Goal: Transaction & Acquisition: Purchase product/service

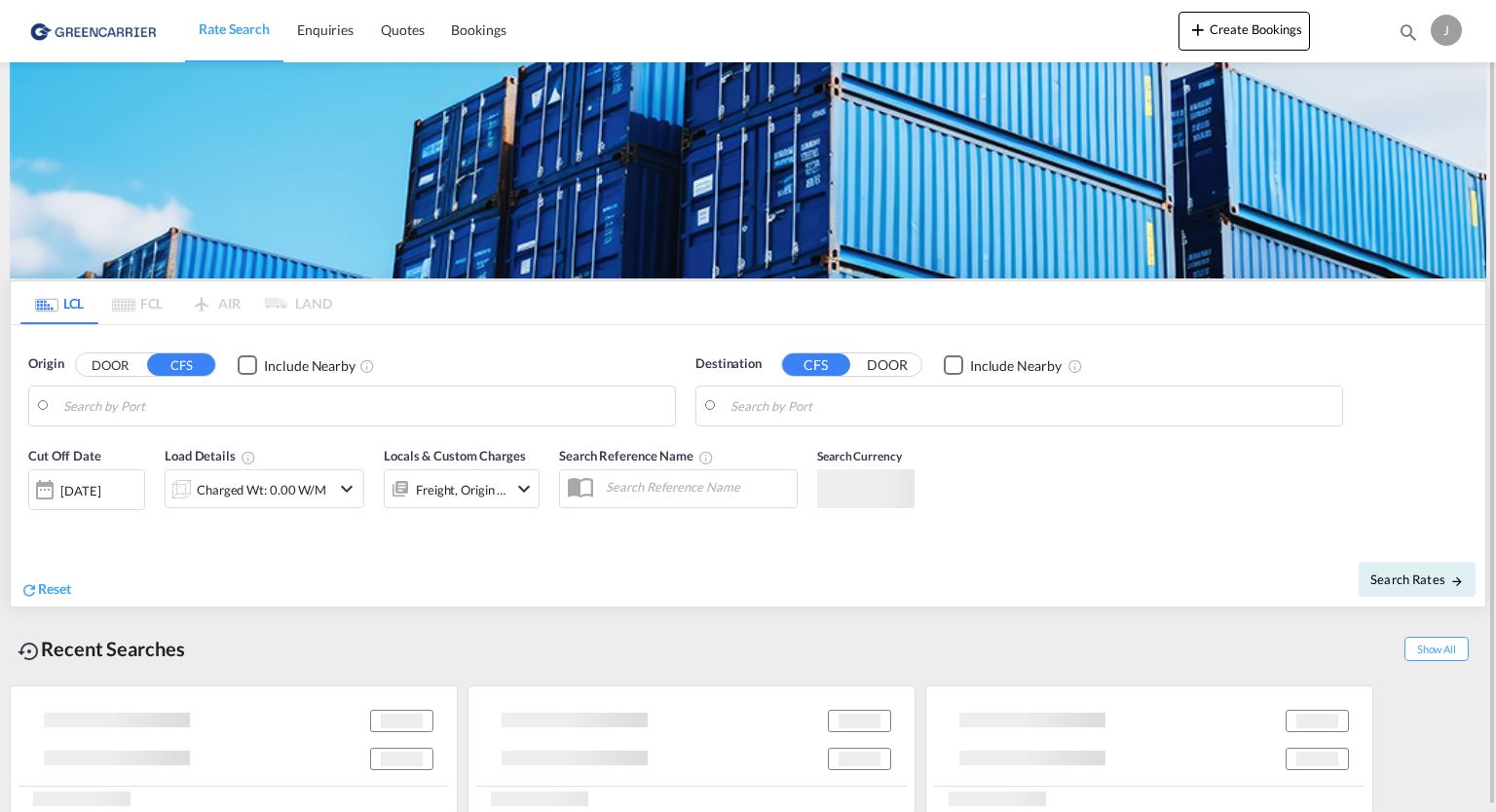
type input "DE-30880, [GEOGRAPHIC_DATA], [GEOGRAPHIC_DATA] (Lo..."
type input "[GEOGRAPHIC_DATA], [GEOGRAPHIC_DATA], CAVAN"
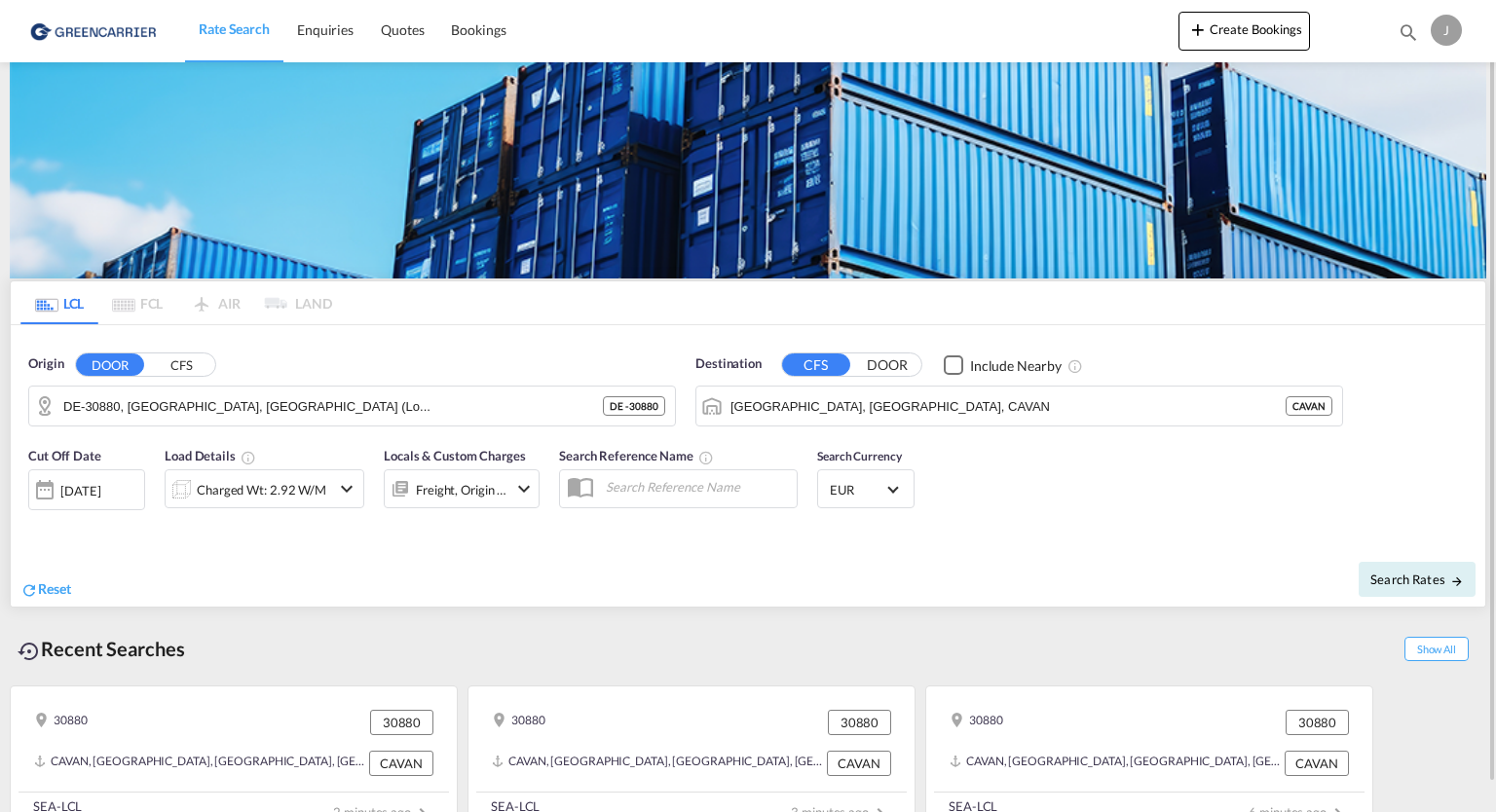
click at [1440, 37] on div "J" at bounding box center [1446, 31] width 32 height 32
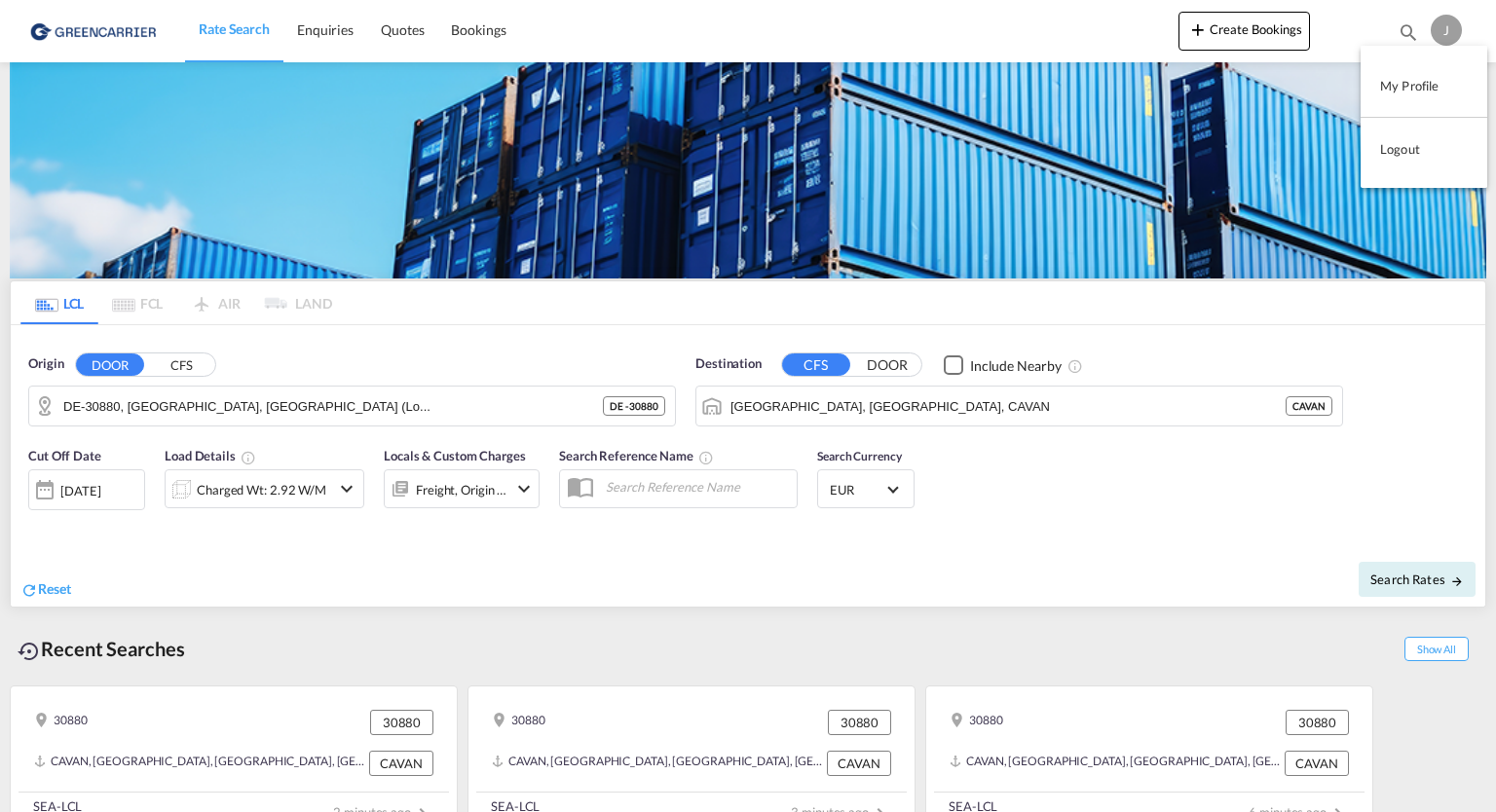
click at [1054, 146] on md-backdrop at bounding box center [748, 406] width 1496 height 812
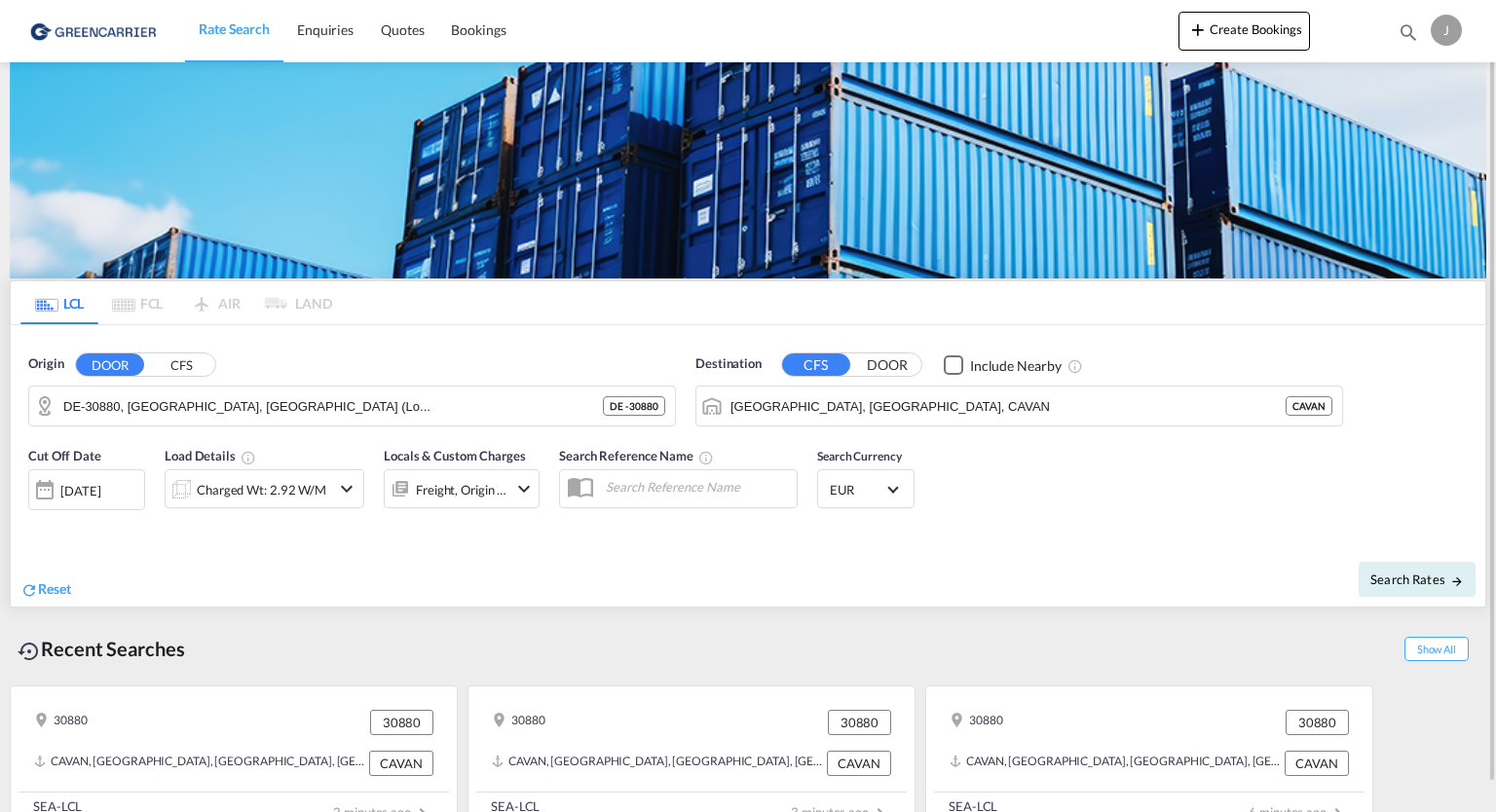
scroll to position [30, 0]
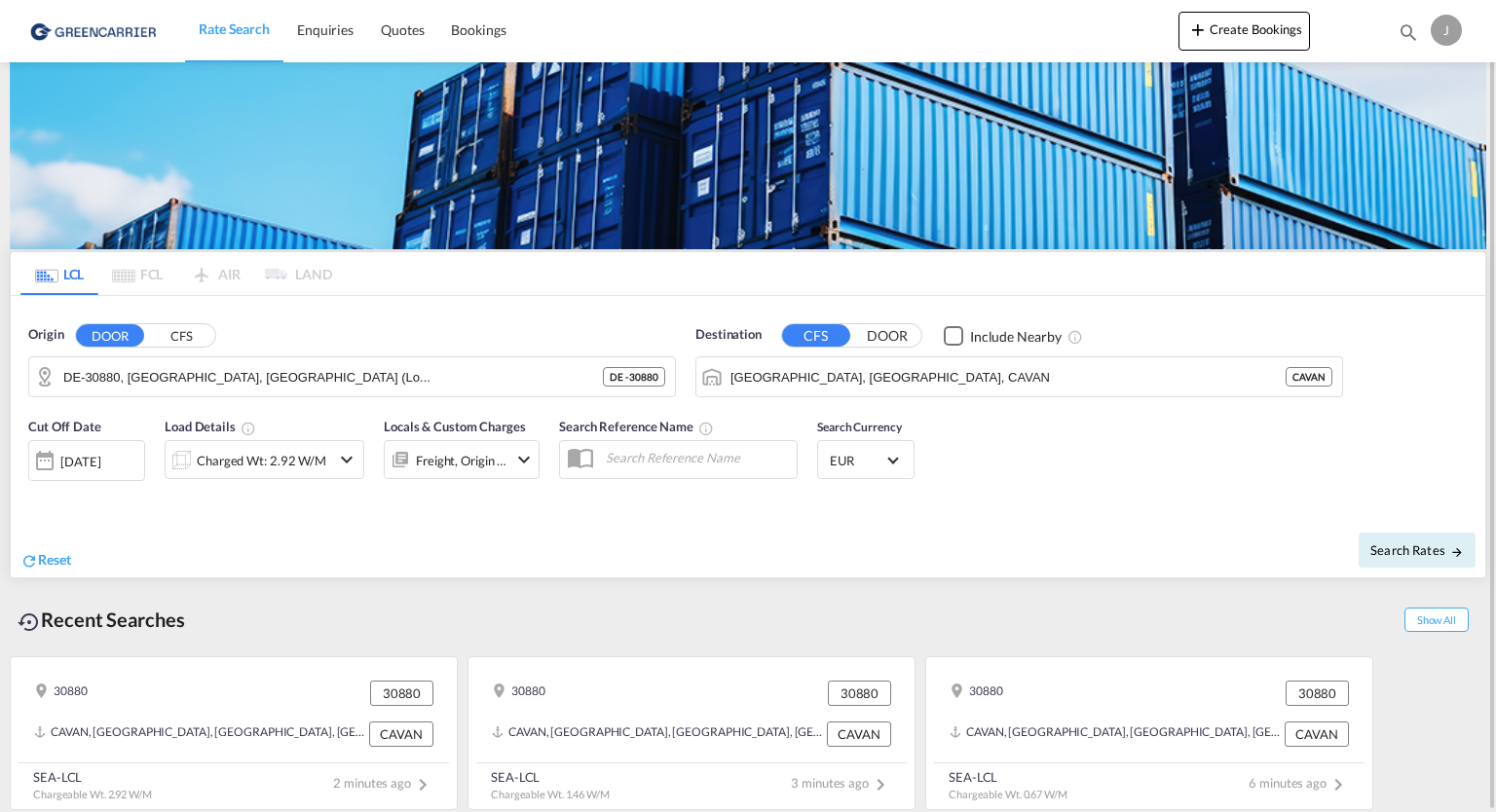
click at [733, 554] on div "Reset" at bounding box center [386, 545] width 732 height 53
click at [214, 274] on md-pagination-wrapper "LCL FCL AIR LAND" at bounding box center [176, 273] width 311 height 42
click at [132, 274] on md-pagination-wrapper "LCL FCL AIR LAND" at bounding box center [176, 273] width 311 height 42
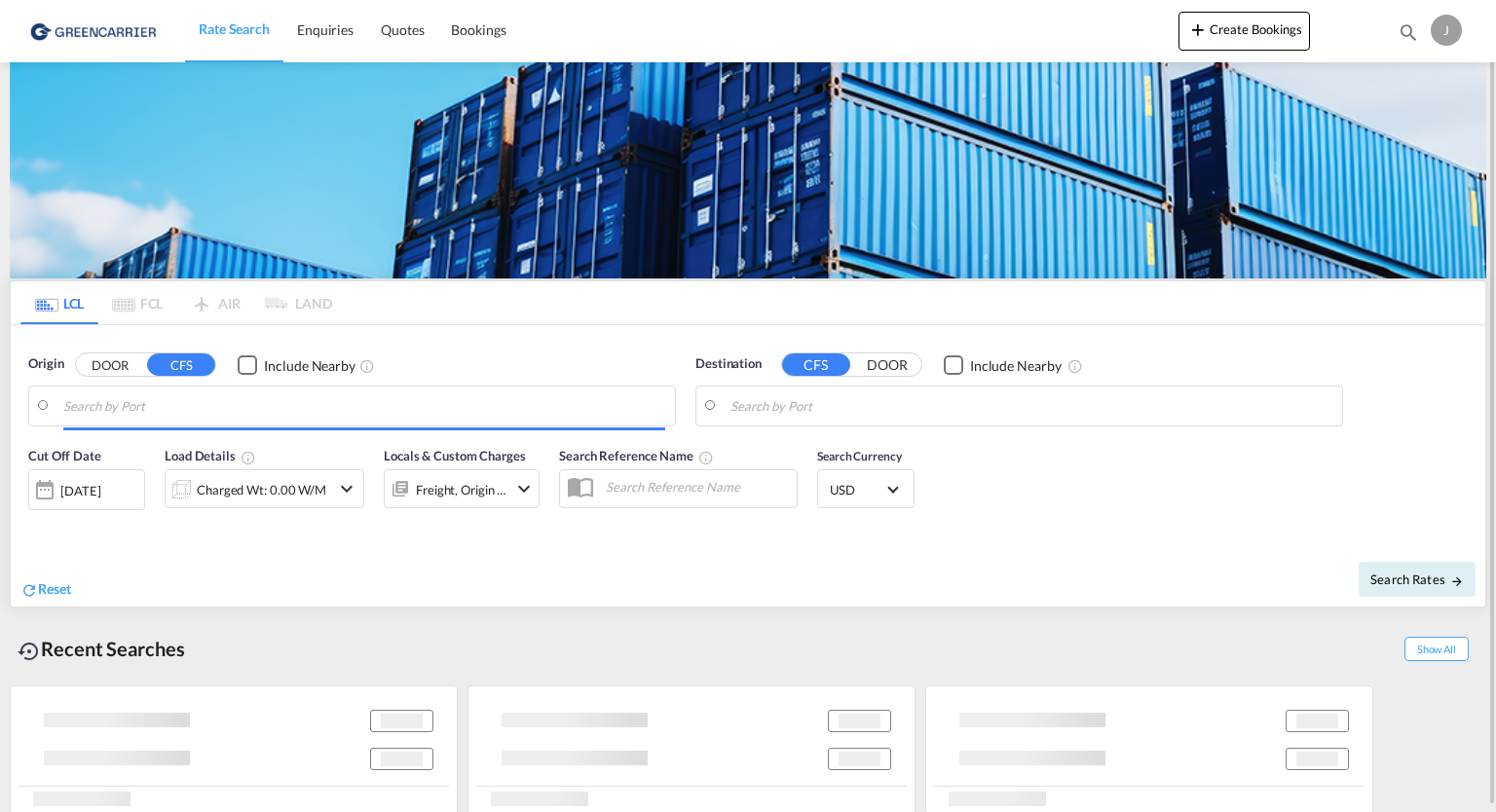
type input "DE-30880, [GEOGRAPHIC_DATA], [GEOGRAPHIC_DATA] (Lo..."
type input "[GEOGRAPHIC_DATA], [GEOGRAPHIC_DATA], CAVAN"
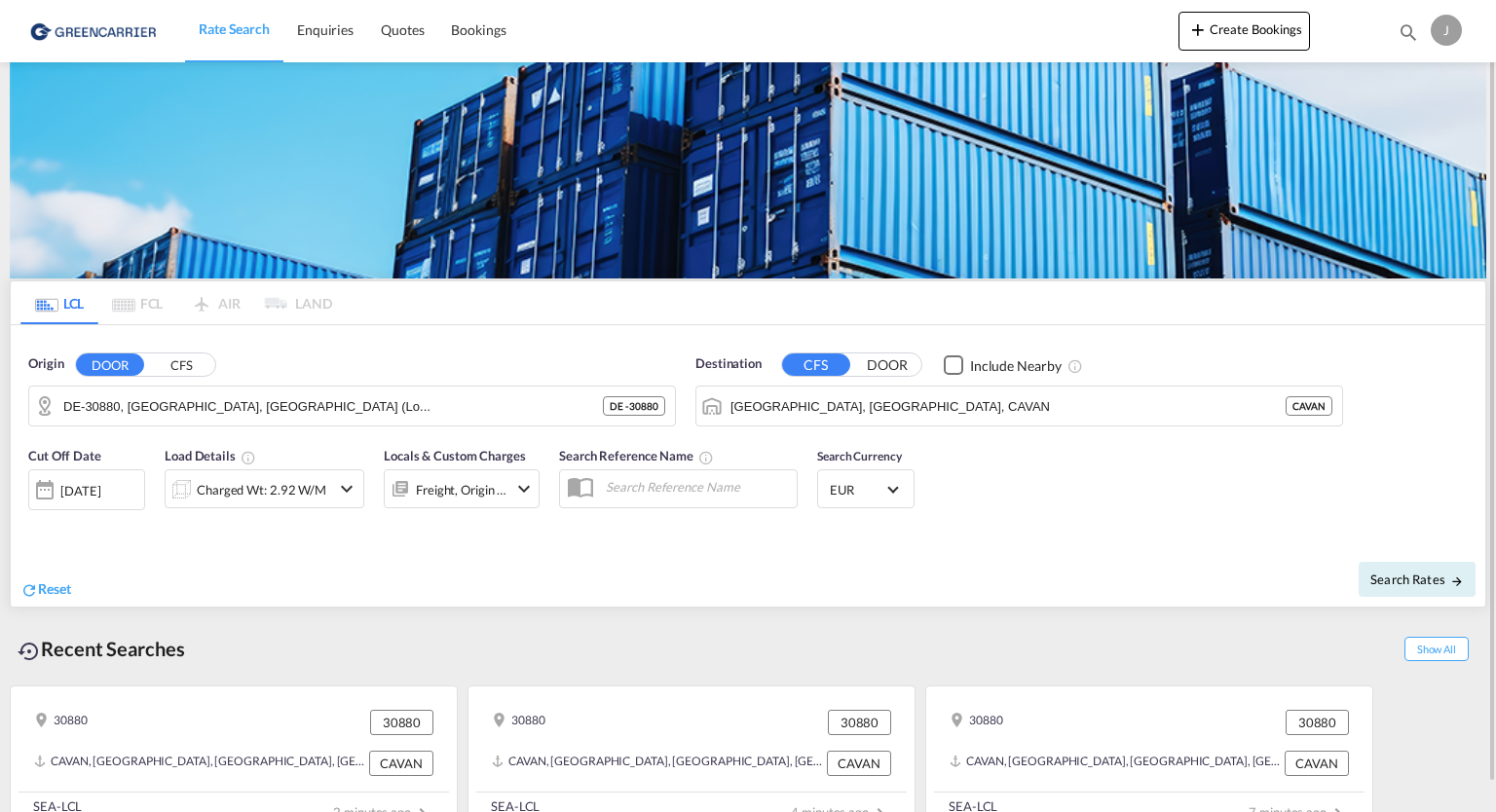
click at [138, 289] on md-pagination-wrapper "LCL FCL AIR LAND" at bounding box center [176, 303] width 311 height 42
click at [145, 303] on md-pagination-wrapper "LCL FCL AIR LAND" at bounding box center [176, 303] width 311 height 42
click at [238, 302] on md-pagination-wrapper "LCL FCL AIR LAND" at bounding box center [176, 303] width 311 height 42
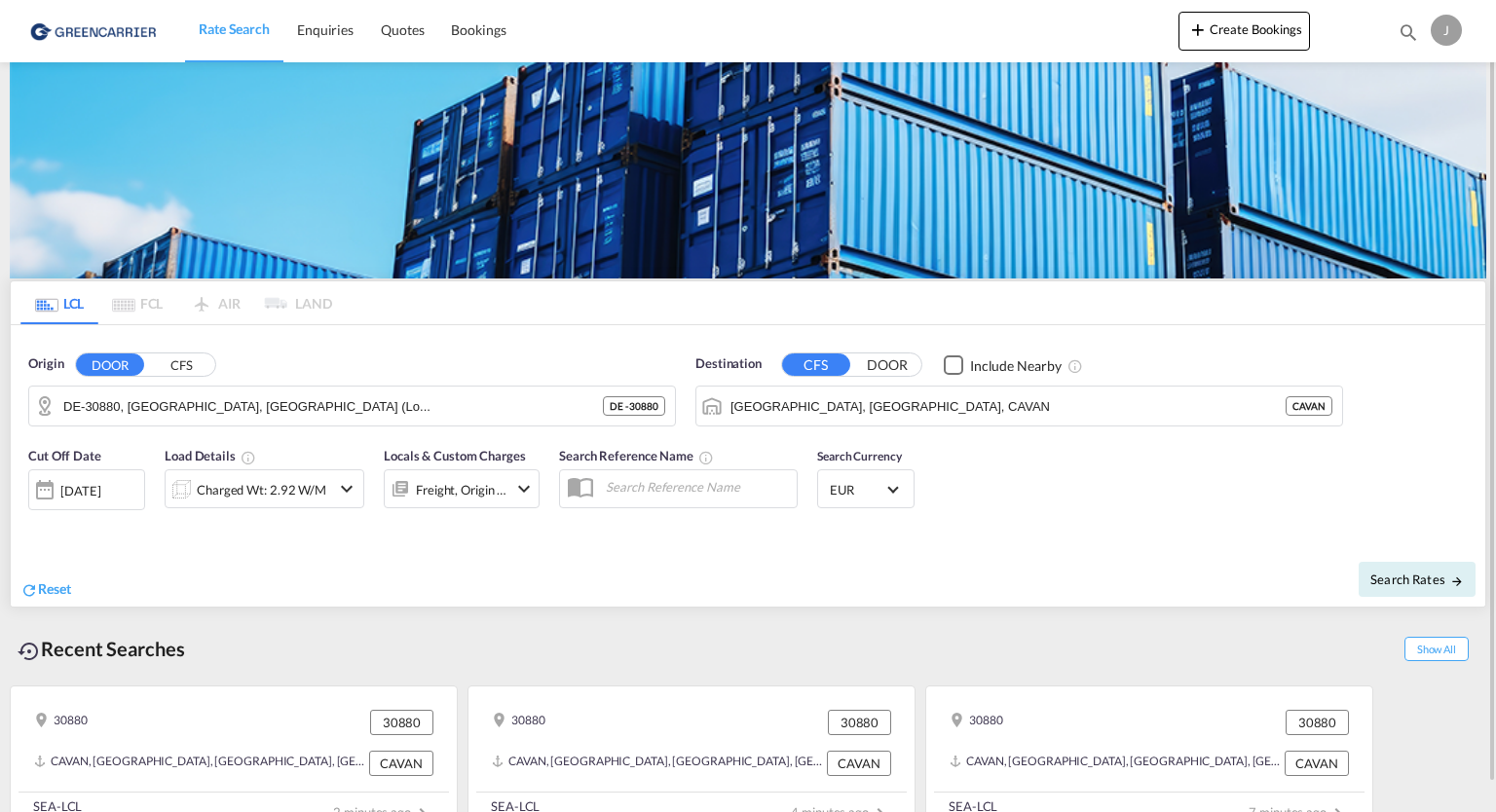
click at [307, 308] on md-pagination-wrapper "LCL FCL AIR LAND" at bounding box center [176, 303] width 311 height 42
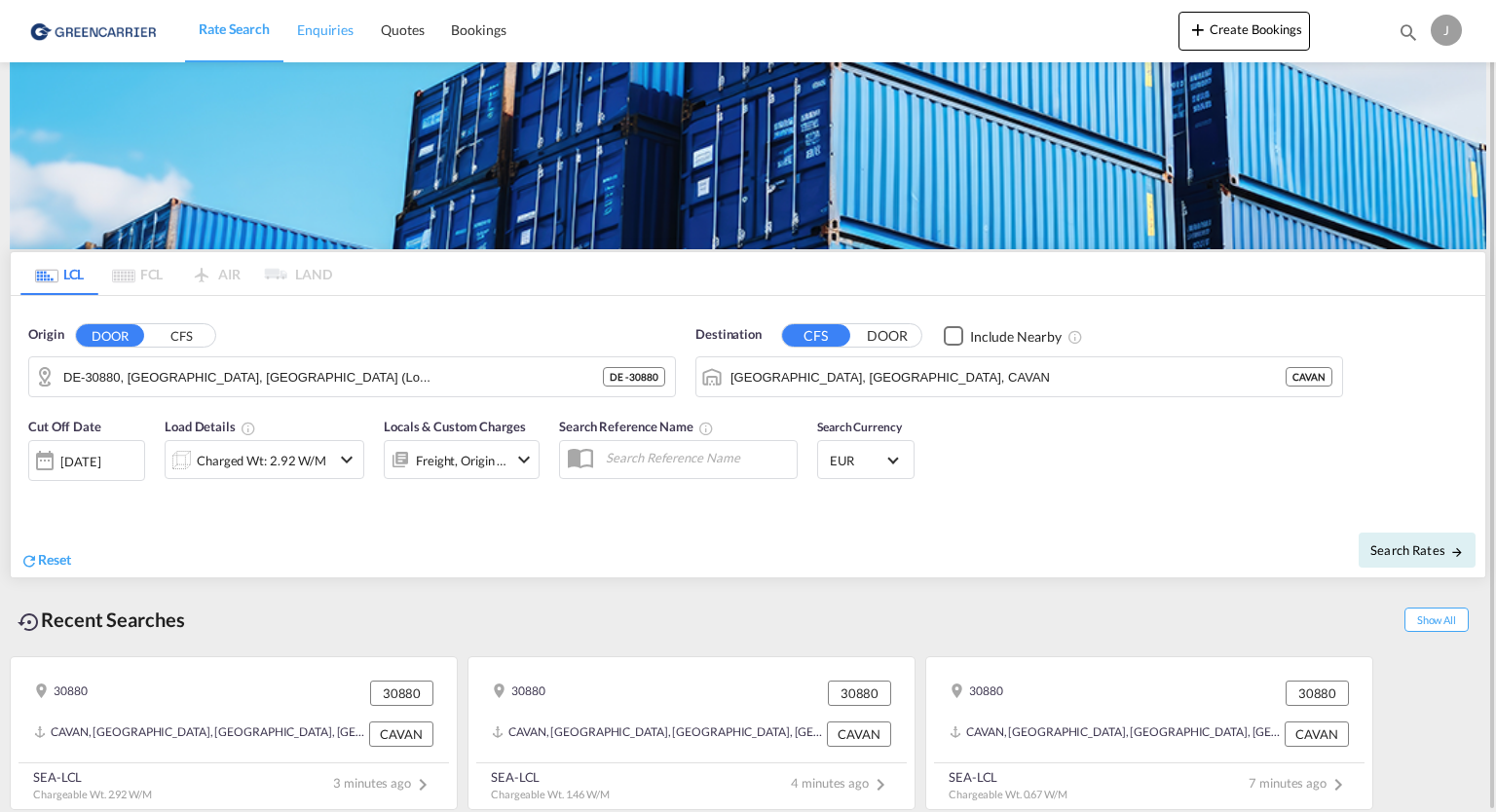
click at [314, 27] on span "Enquiries" at bounding box center [324, 30] width 56 height 17
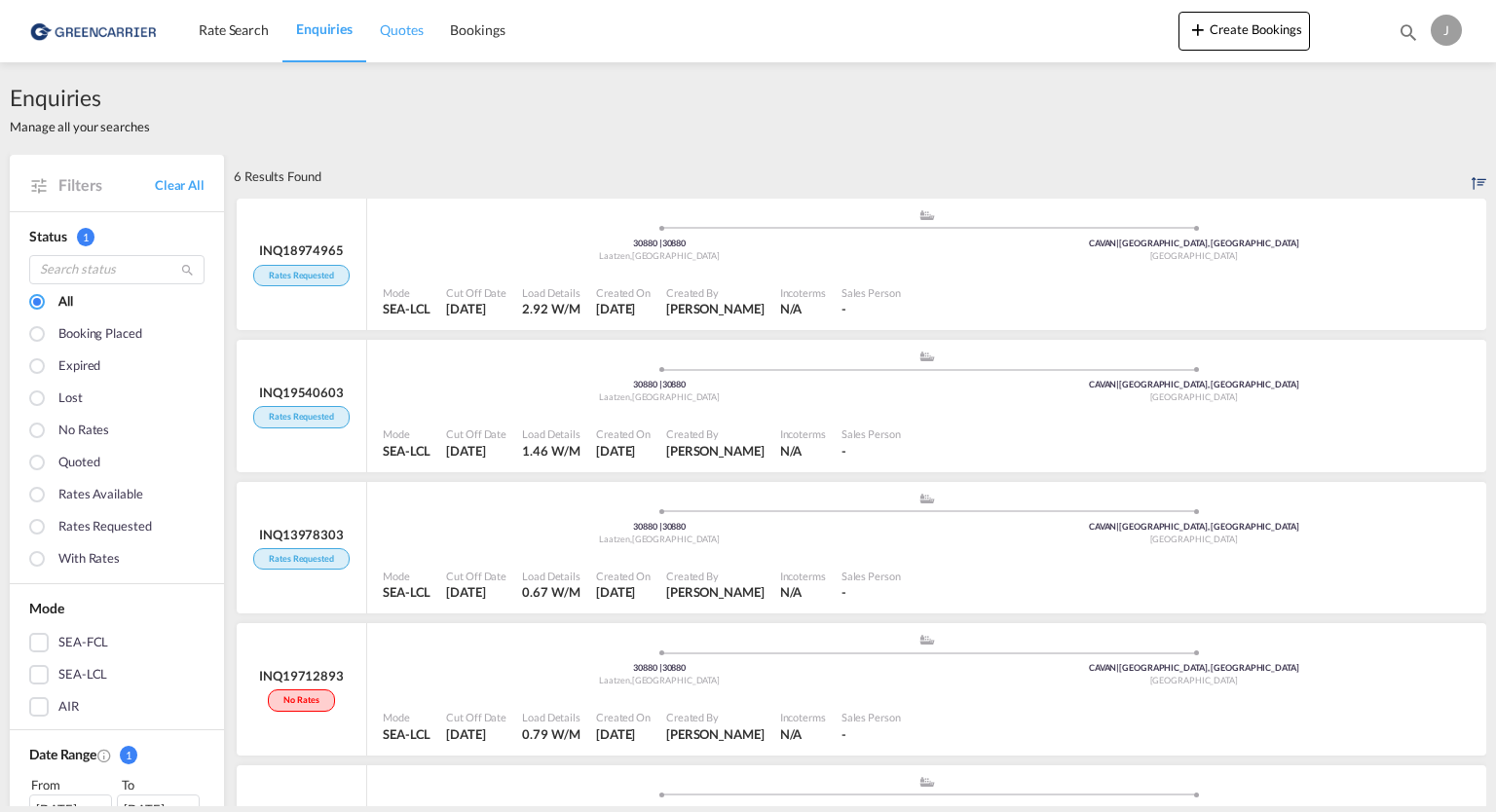
click at [409, 33] on span "Quotes" at bounding box center [400, 30] width 42 height 17
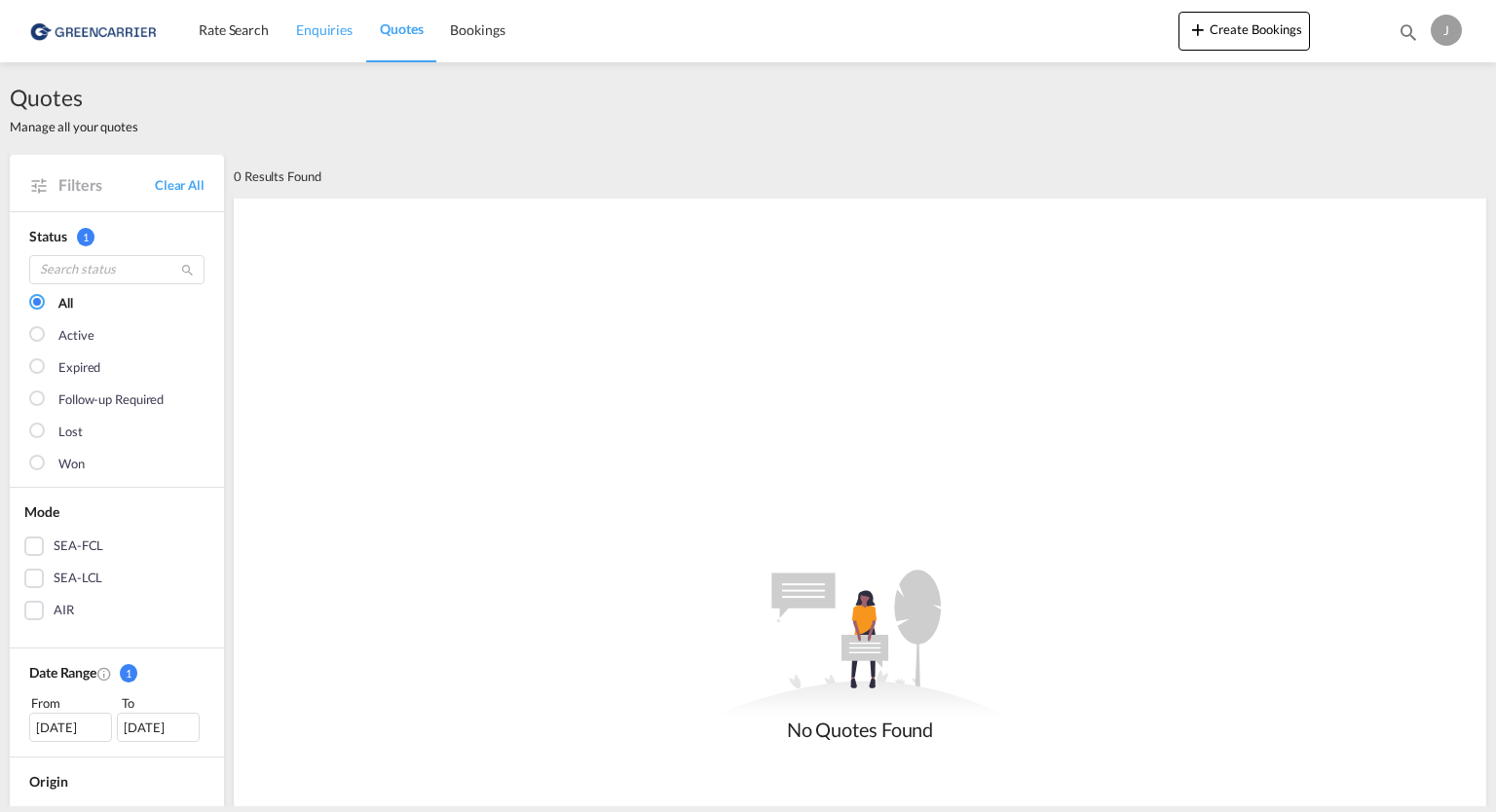
click at [307, 27] on span "Enquiries" at bounding box center [323, 30] width 56 height 17
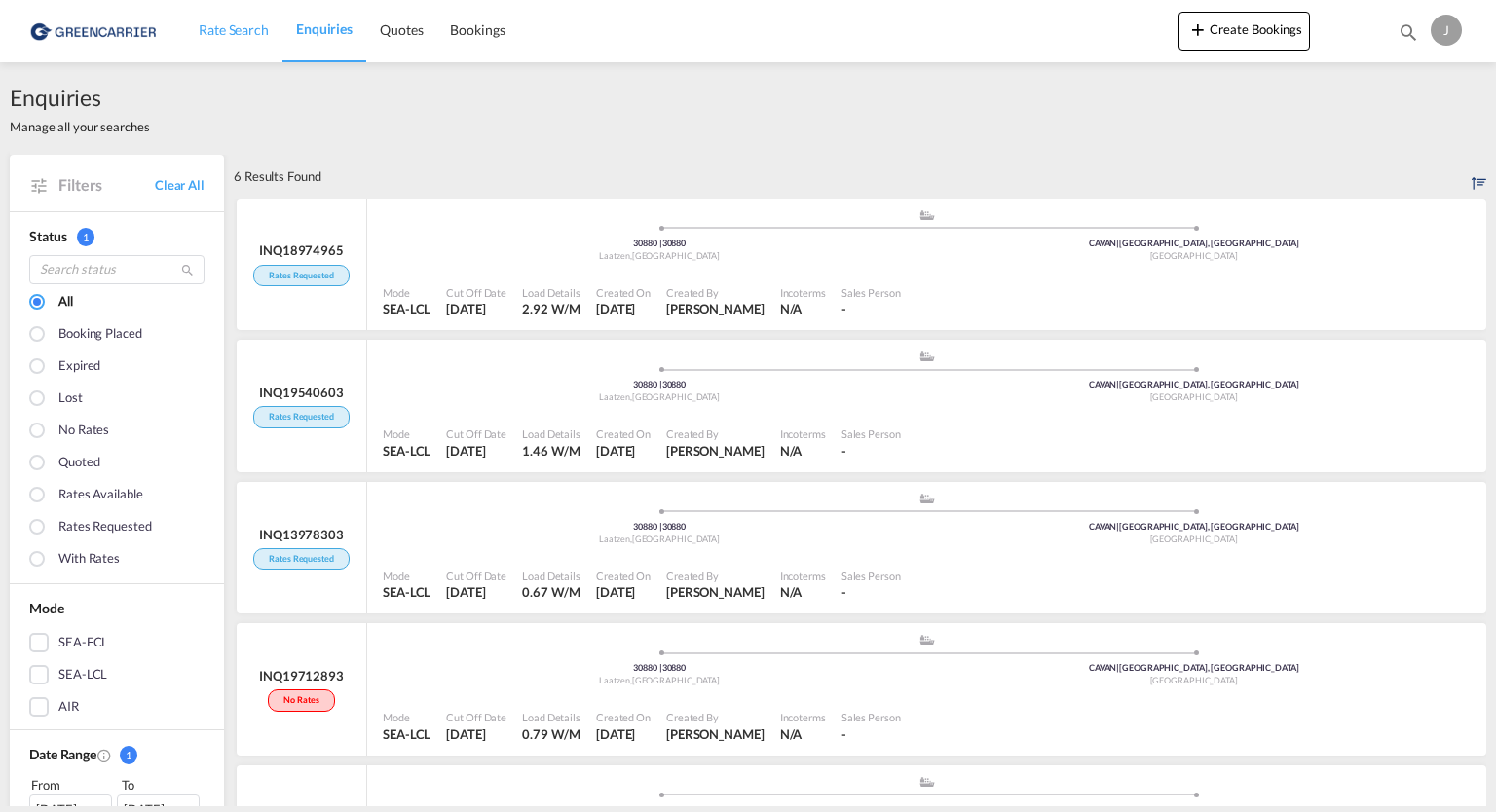
click at [240, 36] on span "Rate Search" at bounding box center [234, 30] width 70 height 17
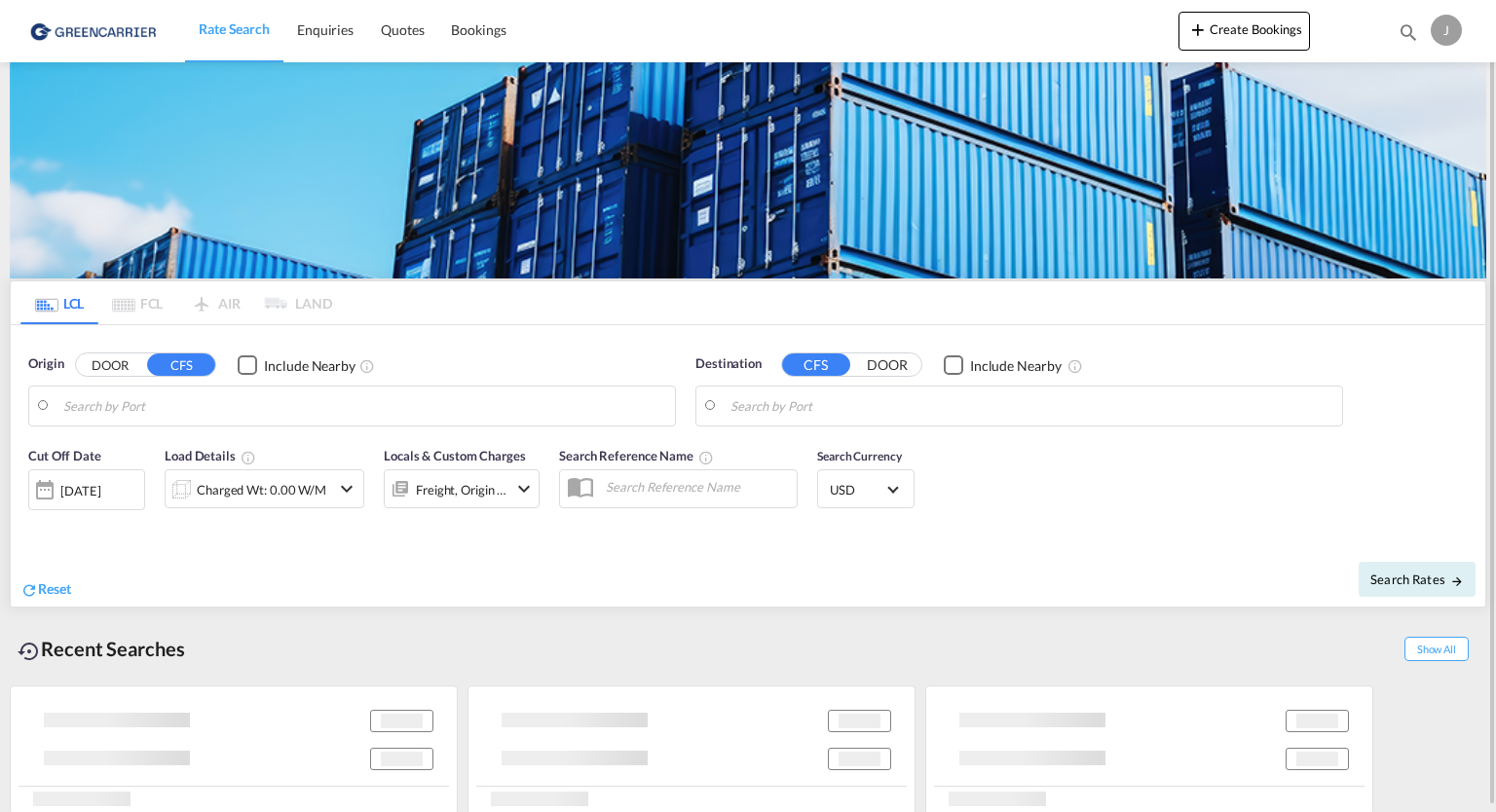
type input "DE-30880, [GEOGRAPHIC_DATA], [GEOGRAPHIC_DATA] (Lo..."
type input "[GEOGRAPHIC_DATA], [GEOGRAPHIC_DATA], CAVAN"
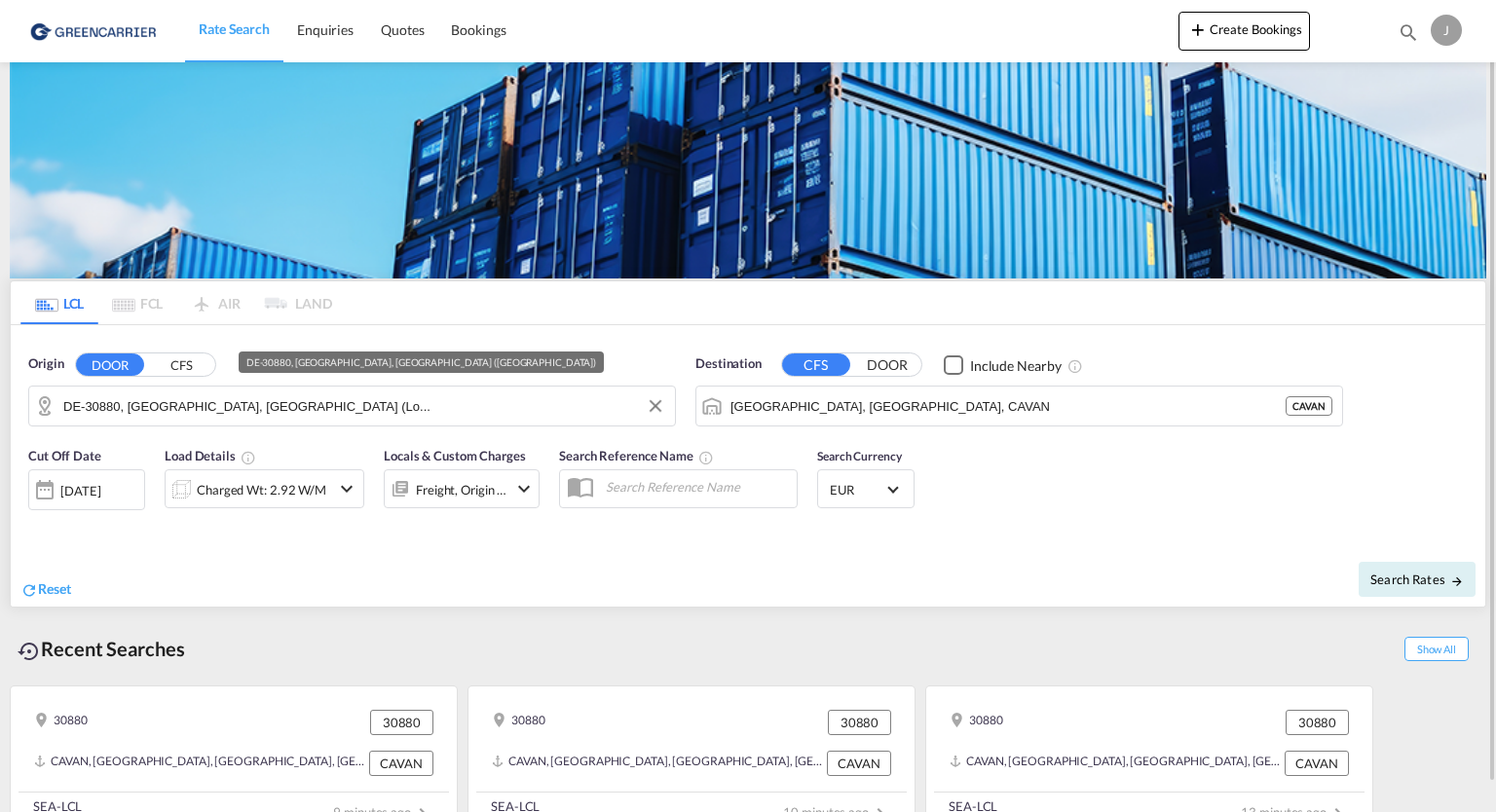
click at [322, 411] on input "DE-30880, [GEOGRAPHIC_DATA], [GEOGRAPHIC_DATA] (Lo..." at bounding box center [364, 406] width 602 height 30
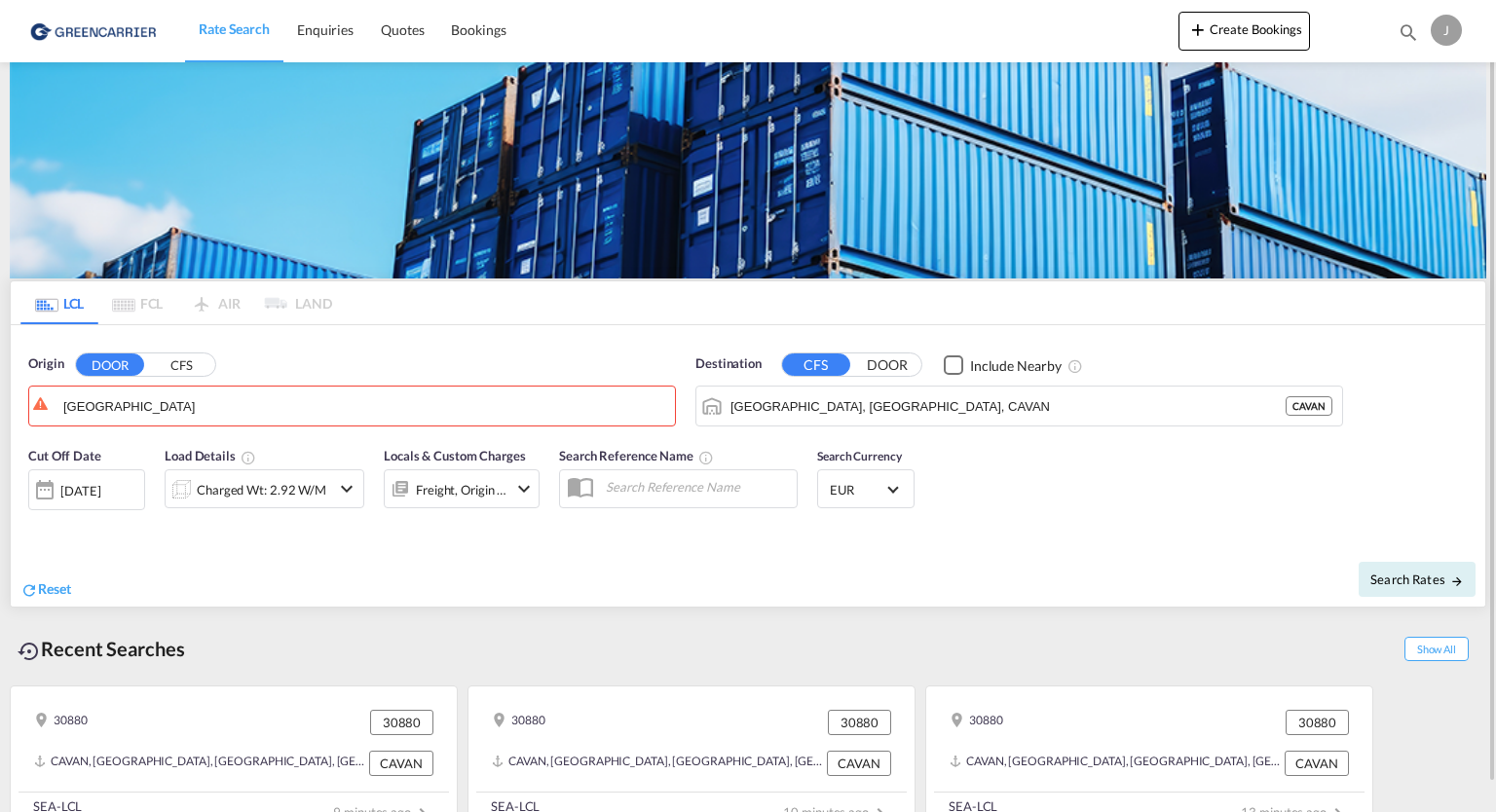
click at [183, 366] on button "CFS" at bounding box center [180, 366] width 68 height 23
click at [192, 406] on body "Rate Search Enquiries Quotes Bookings Rate Search Enquiries" at bounding box center [748, 406] width 1496 height 812
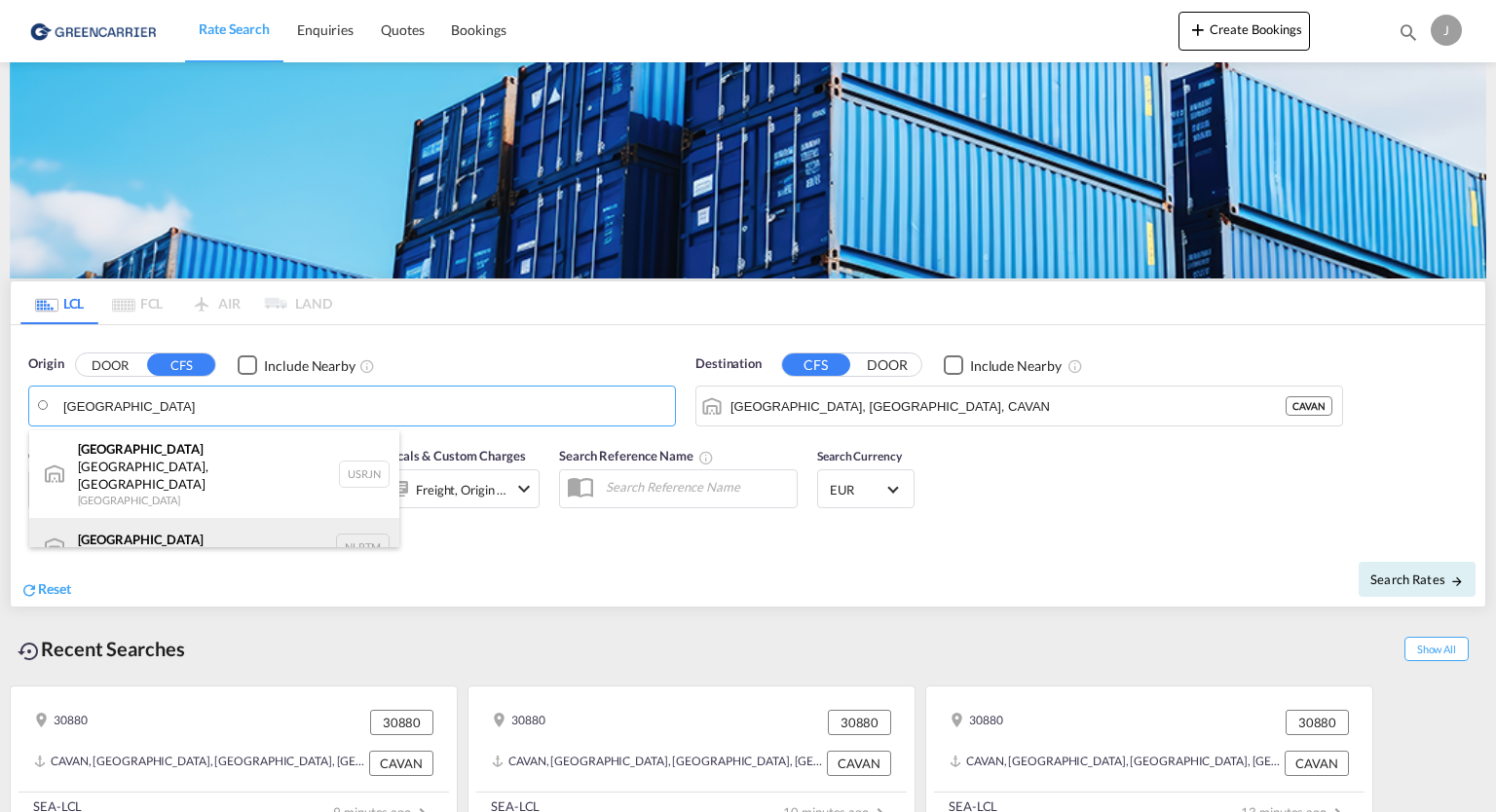
click at [355, 518] on div "[GEOGRAPHIC_DATA] [GEOGRAPHIC_DATA] NLRTM" at bounding box center [214, 547] width 370 height 58
type input "[GEOGRAPHIC_DATA], NLRTM"
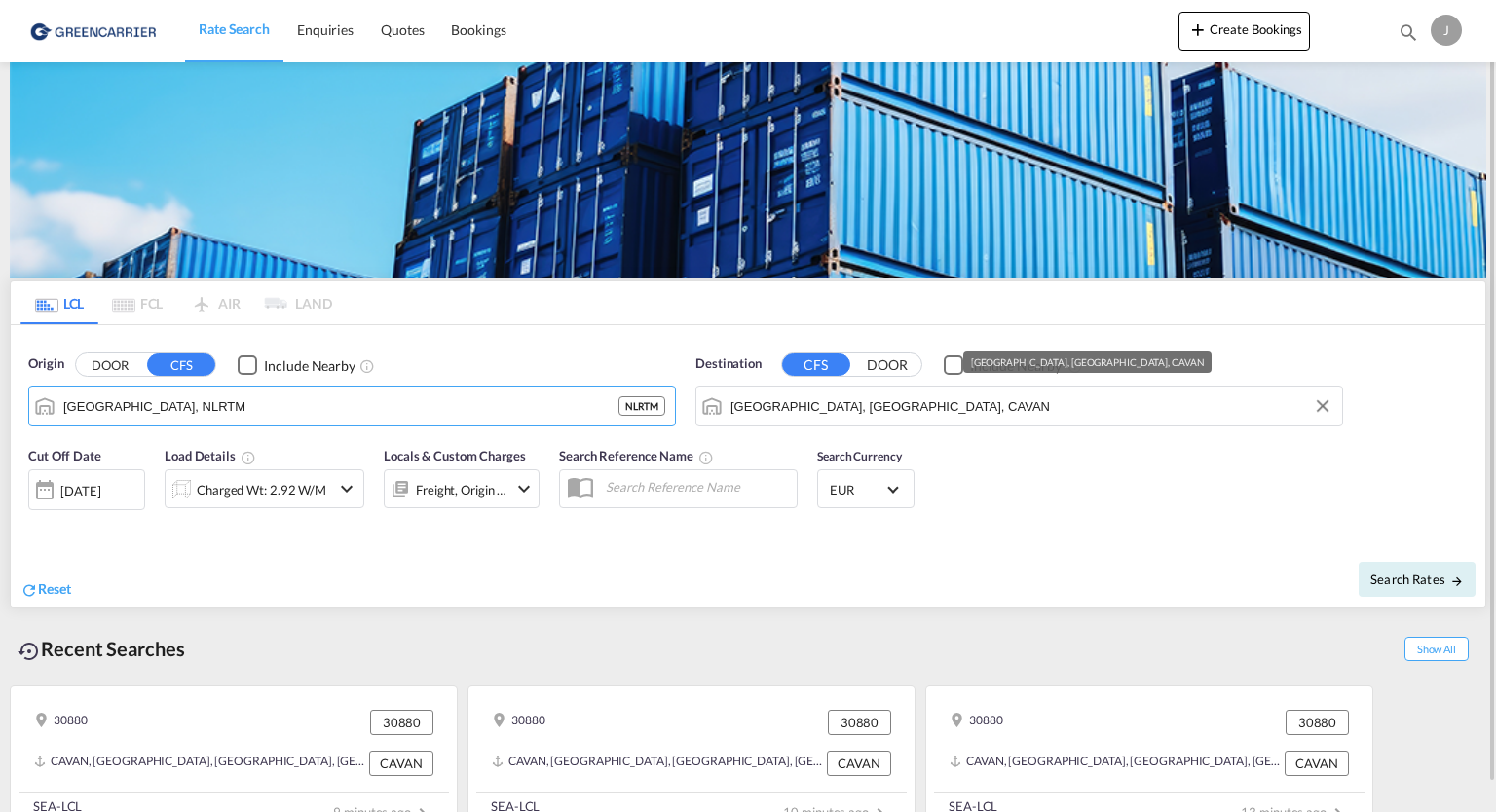
click at [790, 397] on input "[GEOGRAPHIC_DATA], [GEOGRAPHIC_DATA], CAVAN" at bounding box center [1031, 406] width 602 height 30
click at [959, 408] on input "[GEOGRAPHIC_DATA], [GEOGRAPHIC_DATA], CAVAN" at bounding box center [1031, 406] width 602 height 30
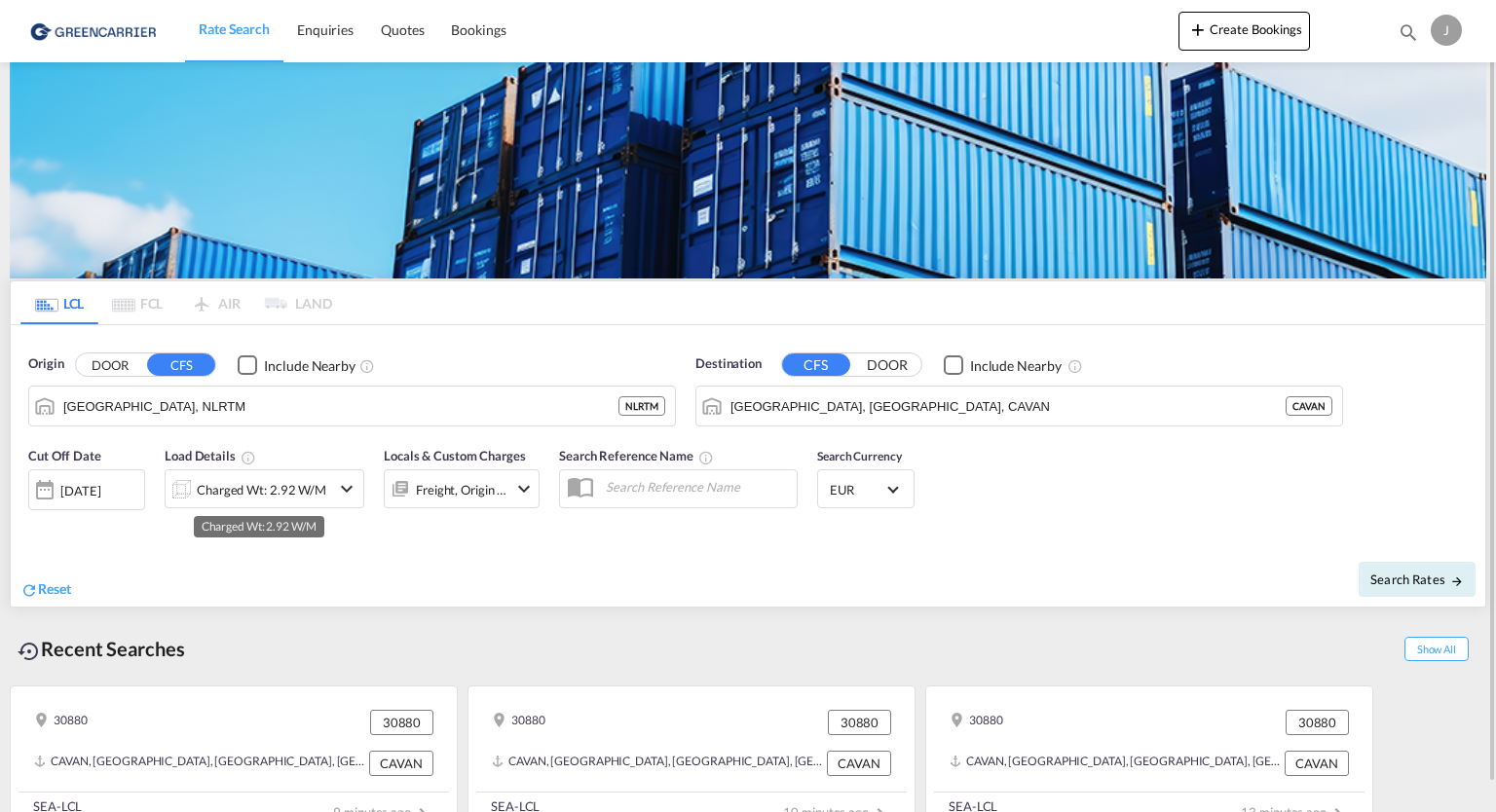
click at [315, 493] on div "Charged Wt: 2.92 W/M" at bounding box center [261, 490] width 129 height 28
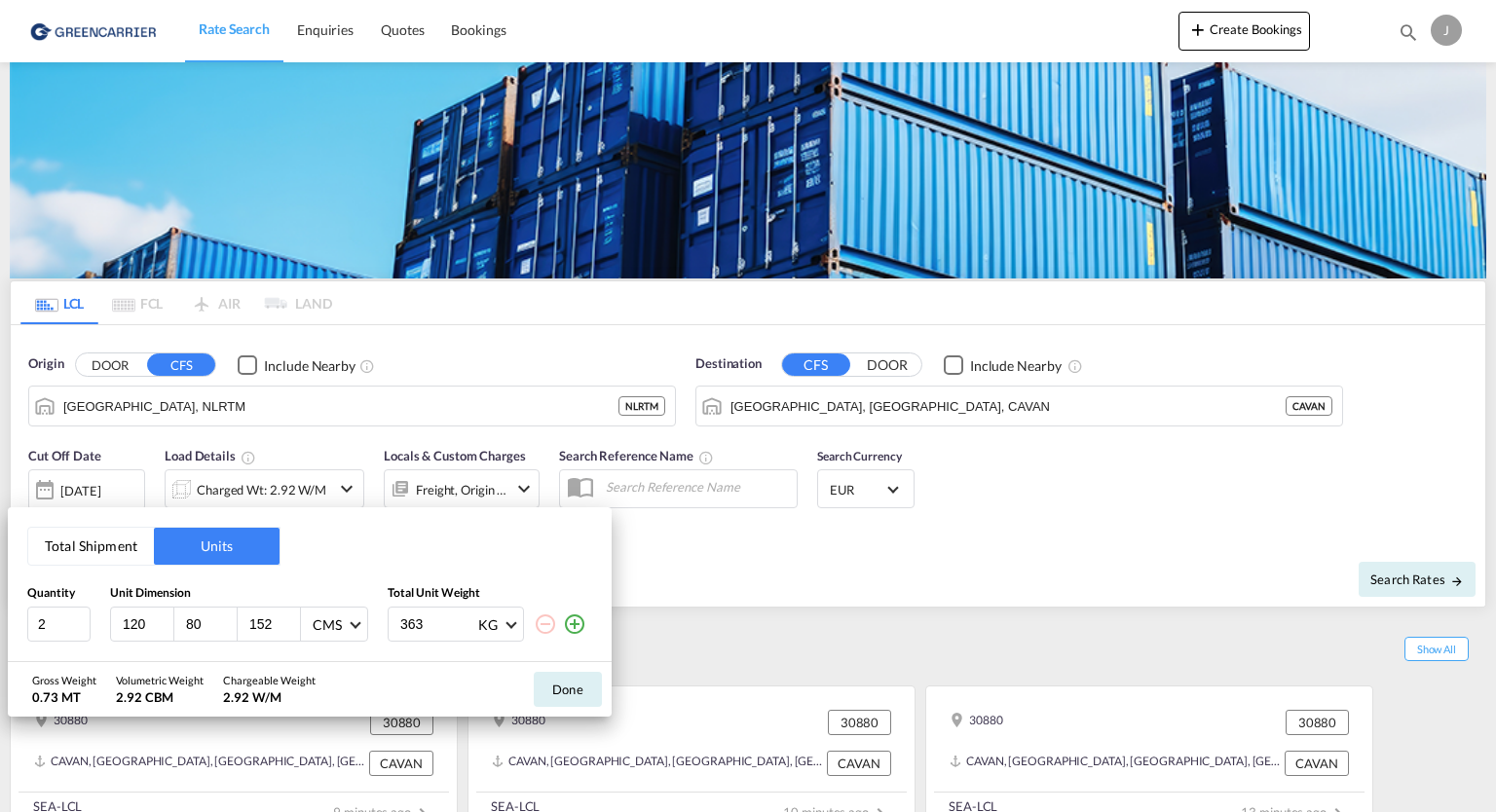
click at [549, 621] on md-icon "icon-minus-circle-outline" at bounding box center [545, 624] width 24 height 24
click at [561, 688] on button "Done" at bounding box center [567, 690] width 68 height 35
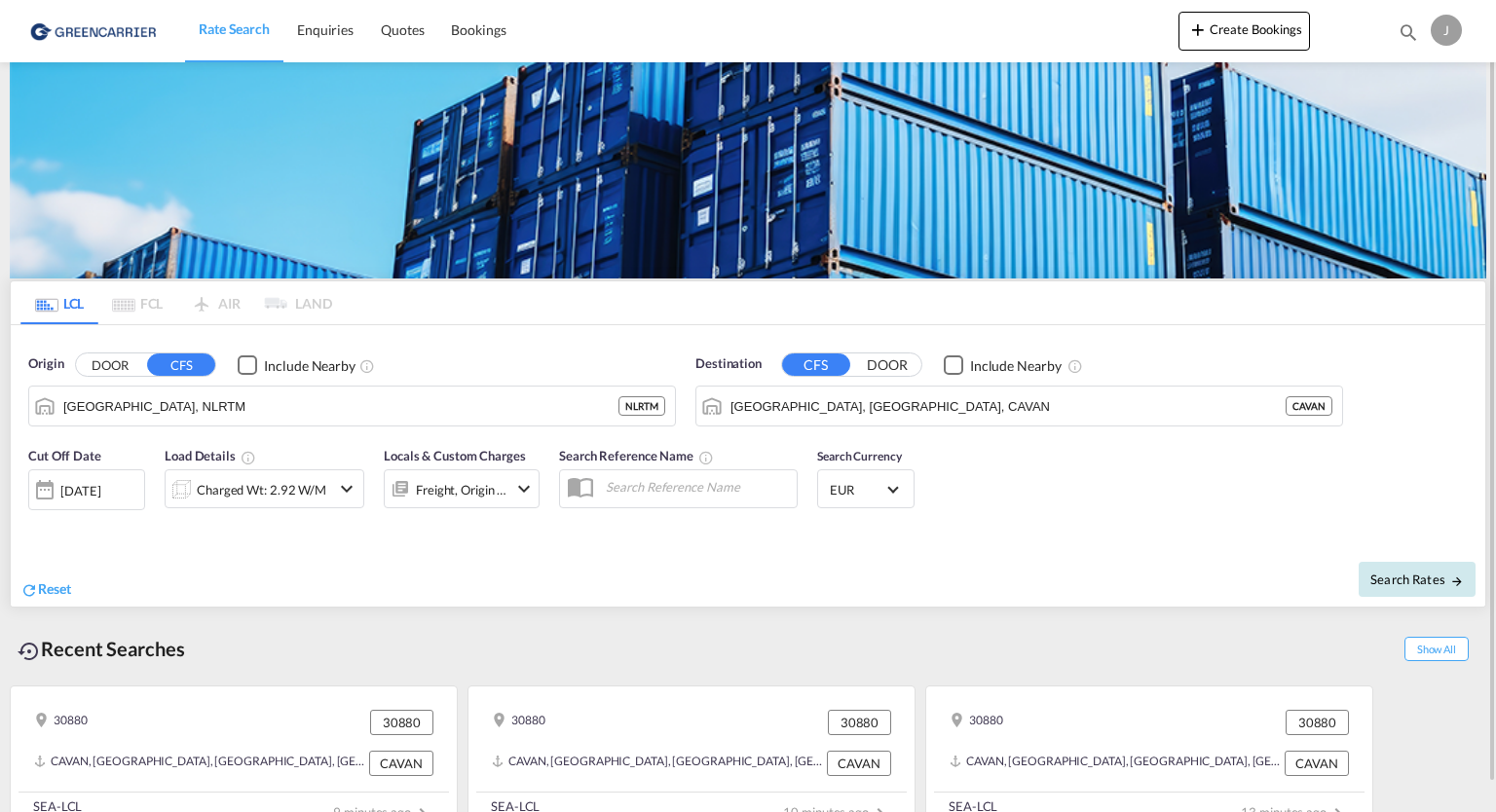
click at [1453, 575] on md-icon "icon-arrow-right" at bounding box center [1457, 581] width 14 height 14
type input "NLRTM to CAVAN / [DATE]"
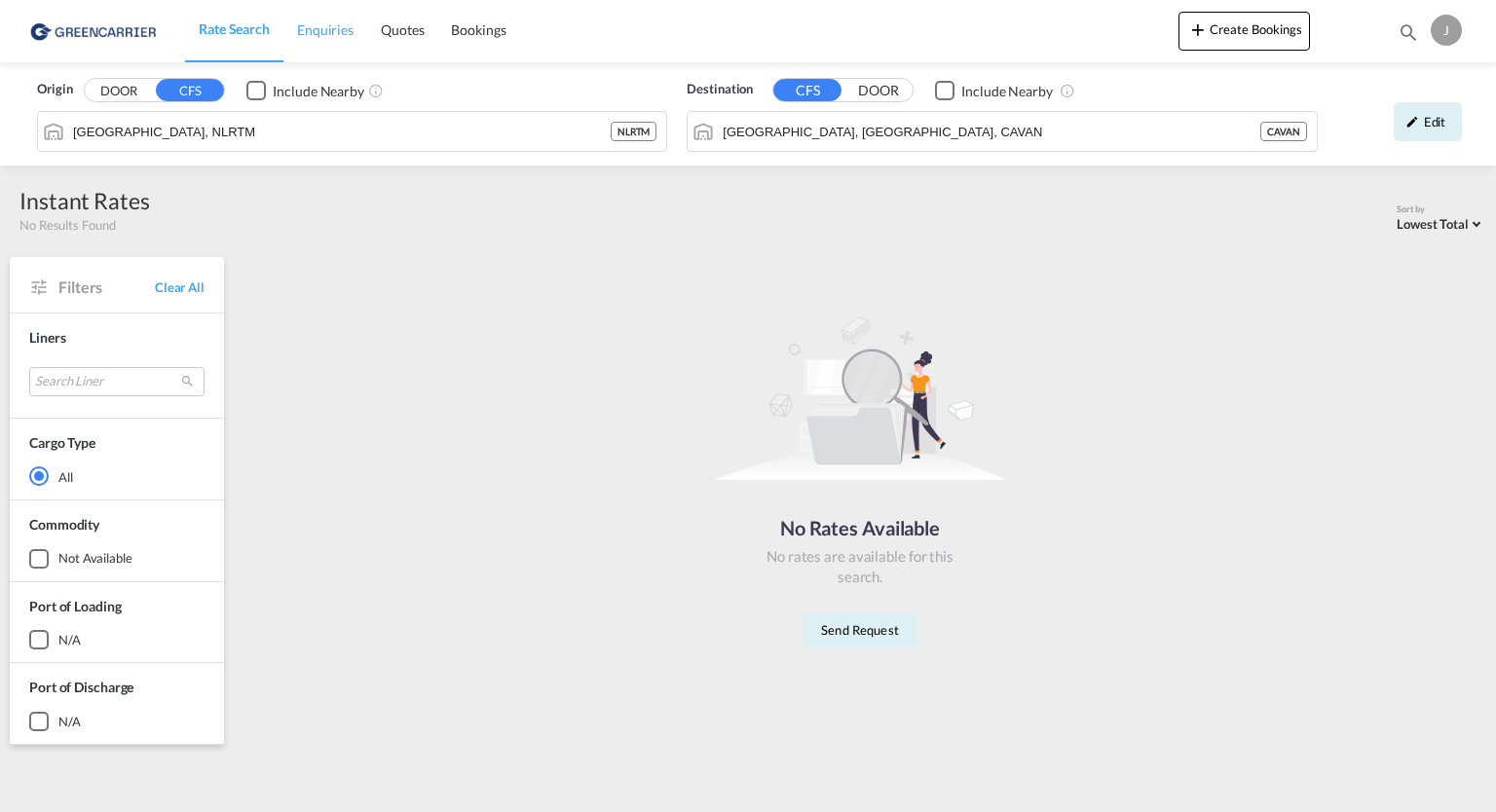
click at [323, 25] on span "Enquiries" at bounding box center [324, 30] width 56 height 17
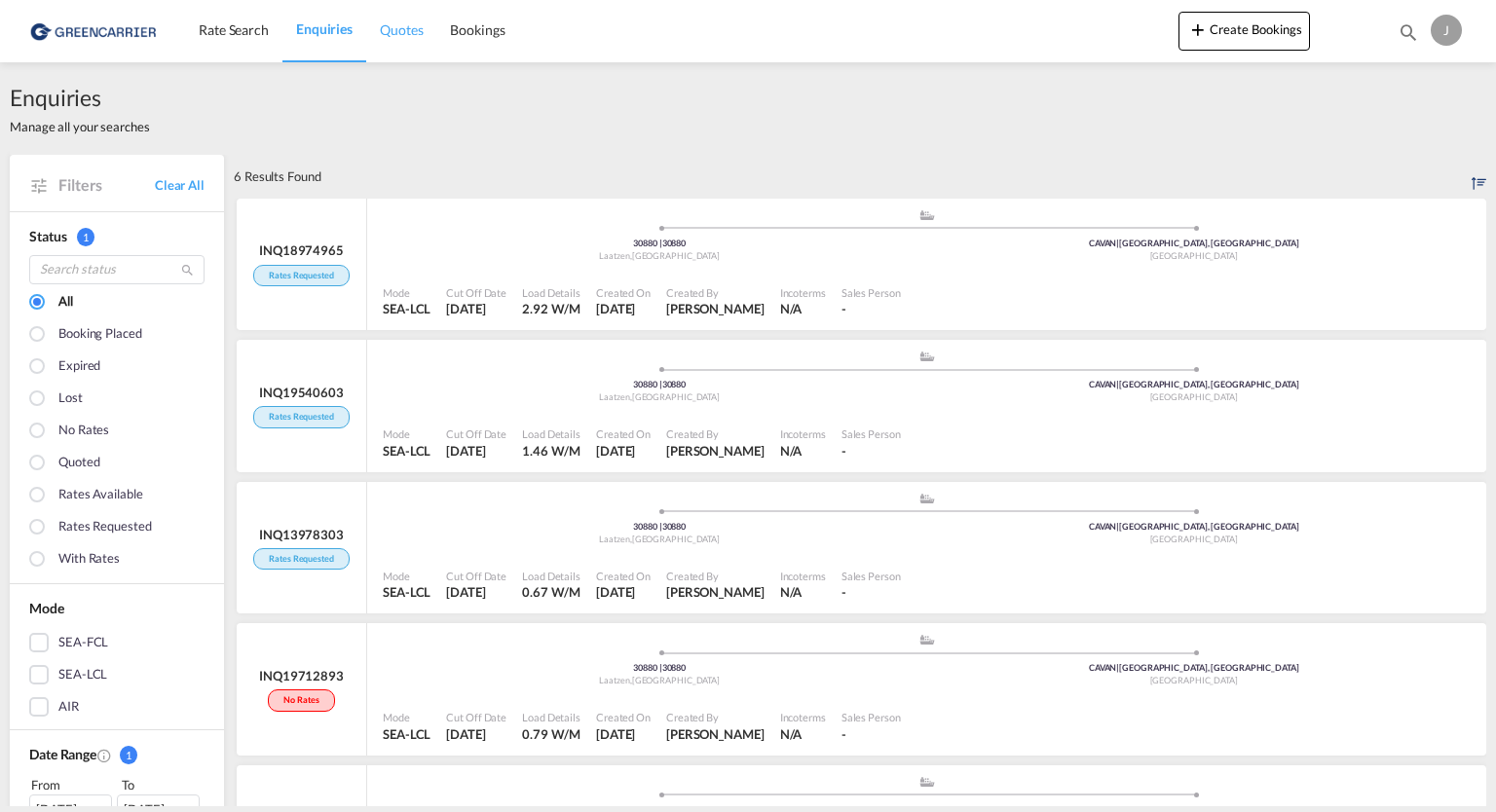
click at [400, 28] on span "Quotes" at bounding box center [400, 30] width 42 height 17
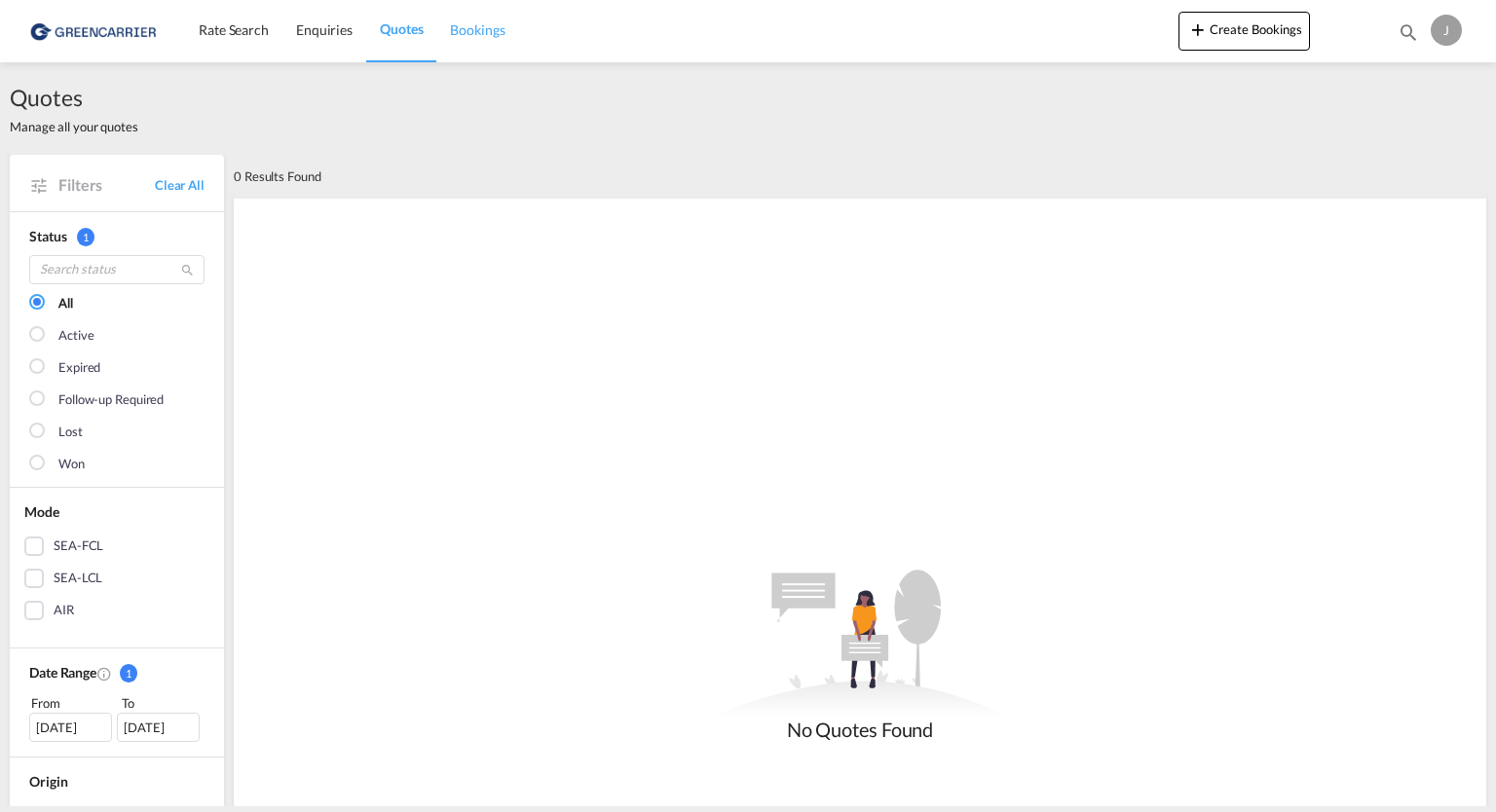
click at [482, 25] on span "Bookings" at bounding box center [476, 30] width 54 height 17
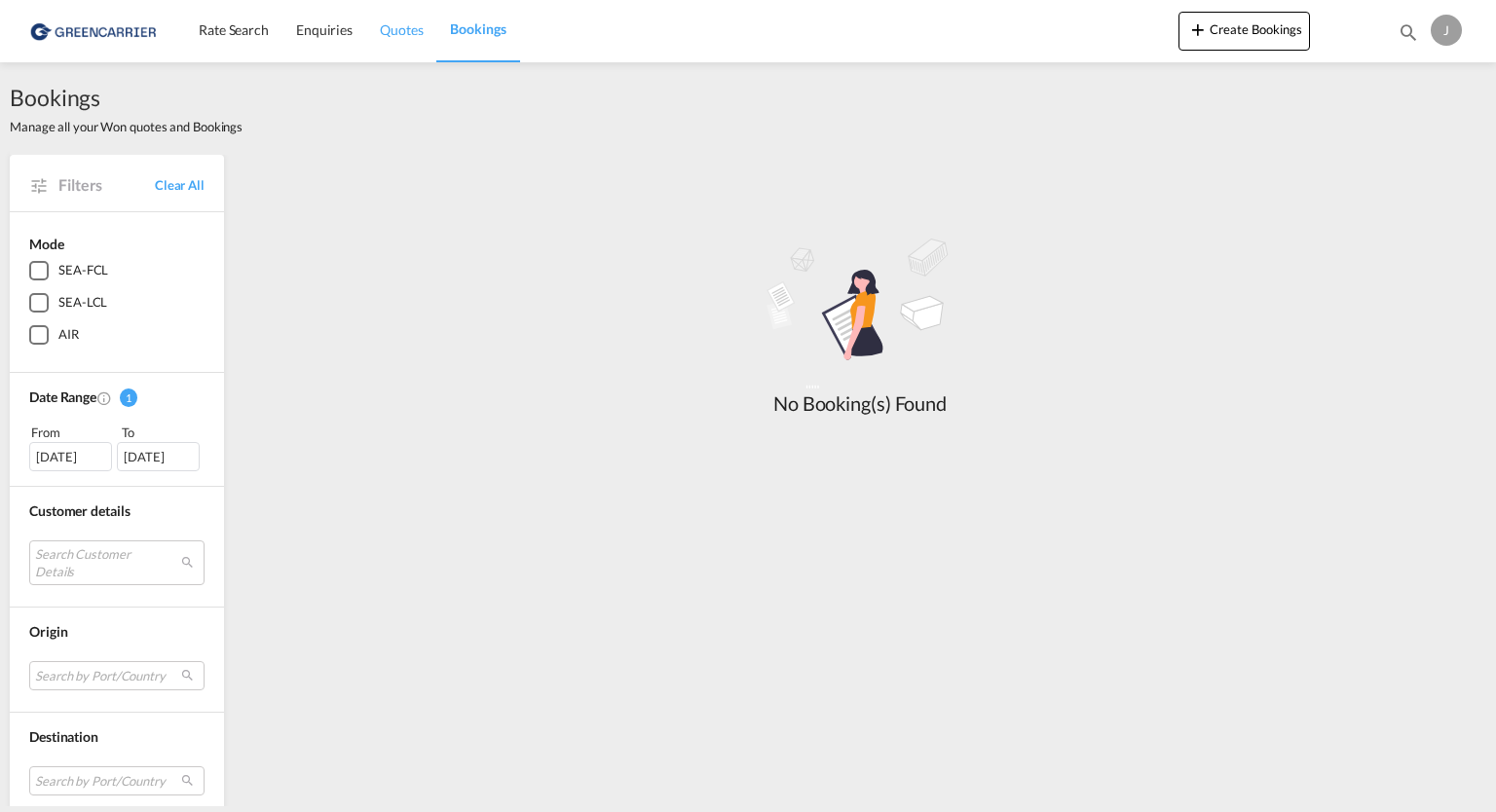
click at [414, 28] on span "Quotes" at bounding box center [400, 30] width 42 height 17
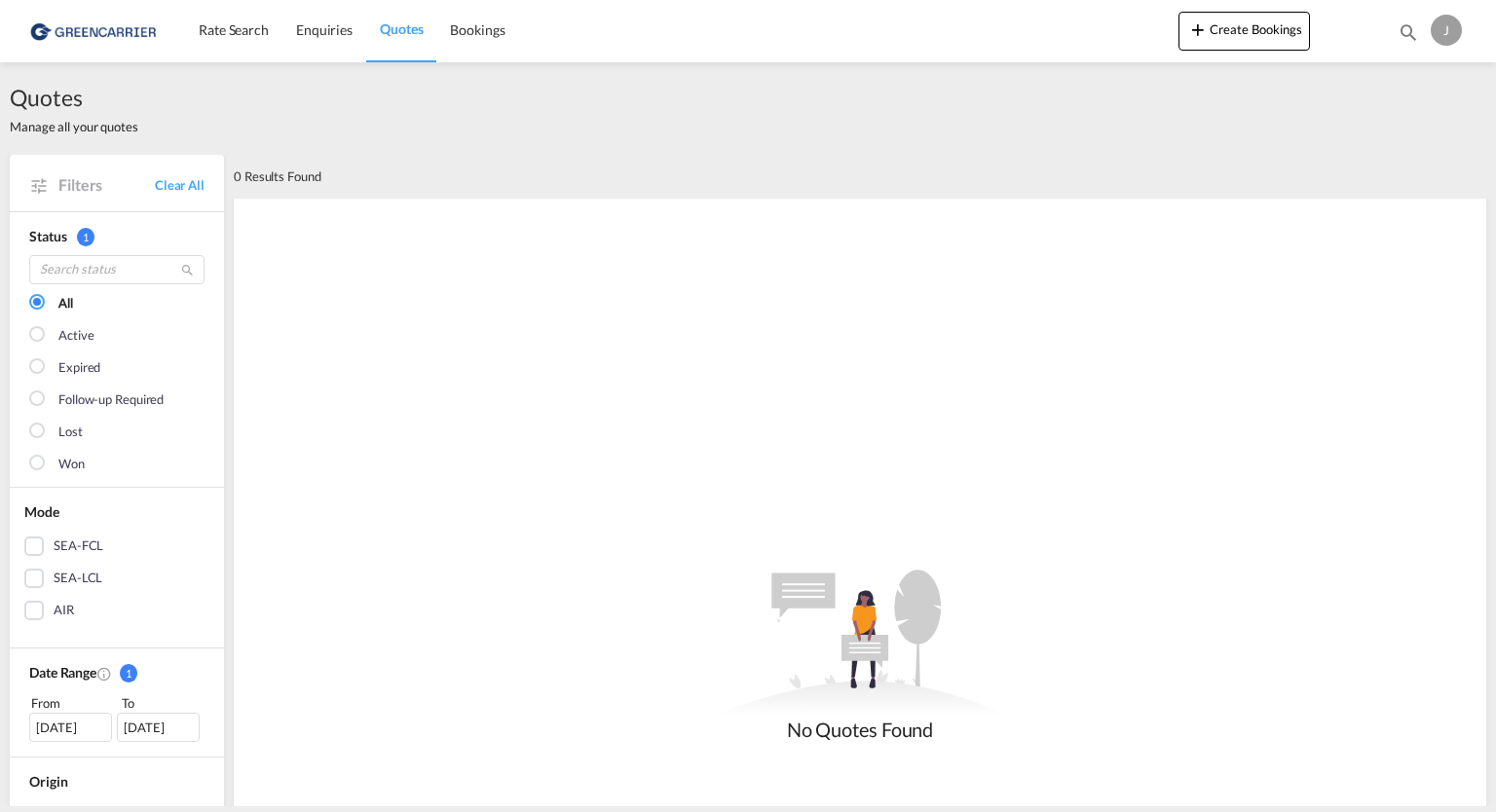
click at [46, 299] on div at bounding box center [39, 304] width 20 height 20
click at [78, 336] on div "Active" at bounding box center [76, 336] width 35 height 20
click at [190, 186] on link "Clear All" at bounding box center [179, 185] width 49 height 18
click at [290, 30] on link "Enquiries" at bounding box center [324, 31] width 84 height 63
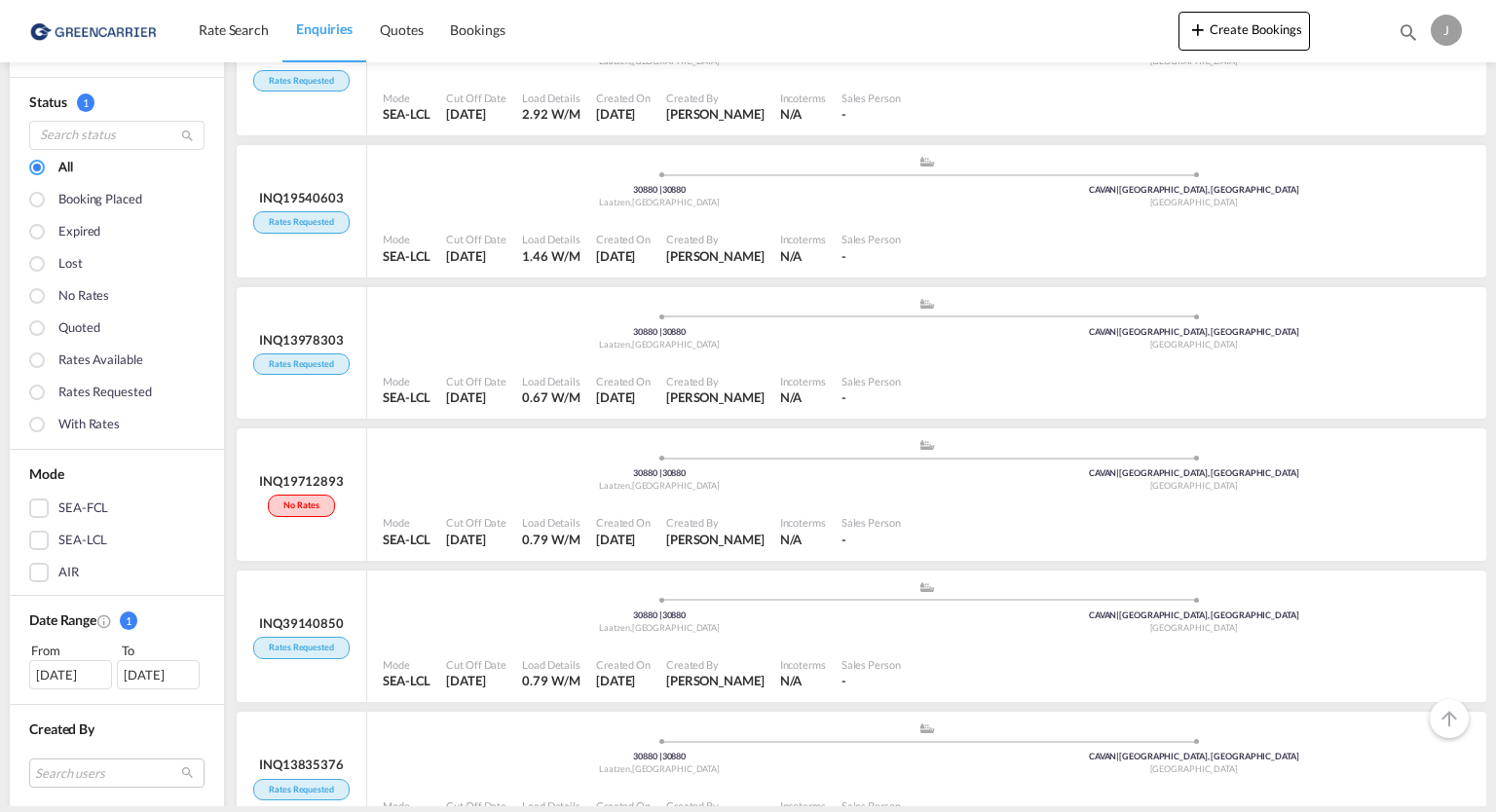
scroll to position [241, 0]
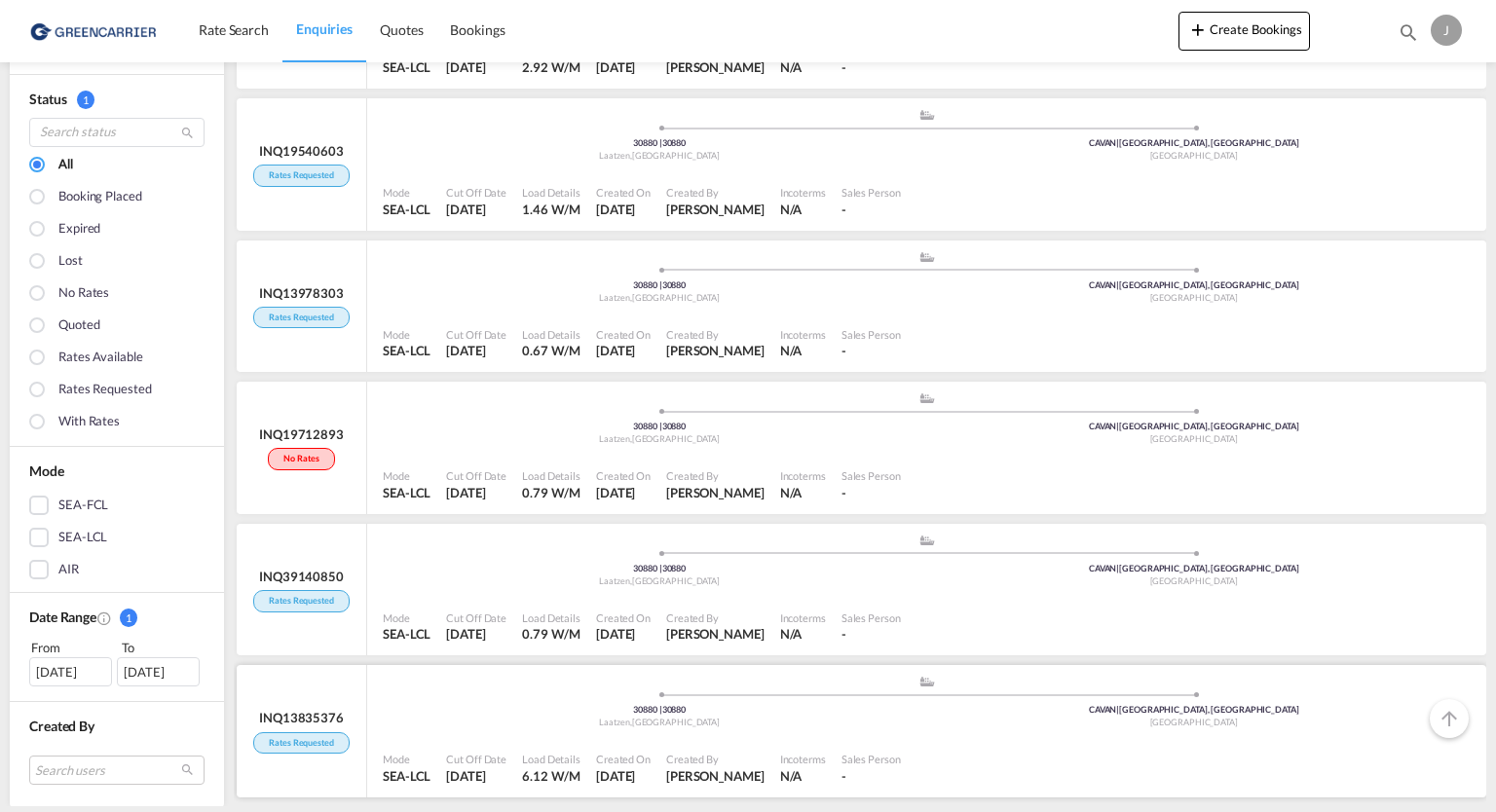
click at [865, 772] on div "Sales Person -" at bounding box center [871, 768] width 75 height 42
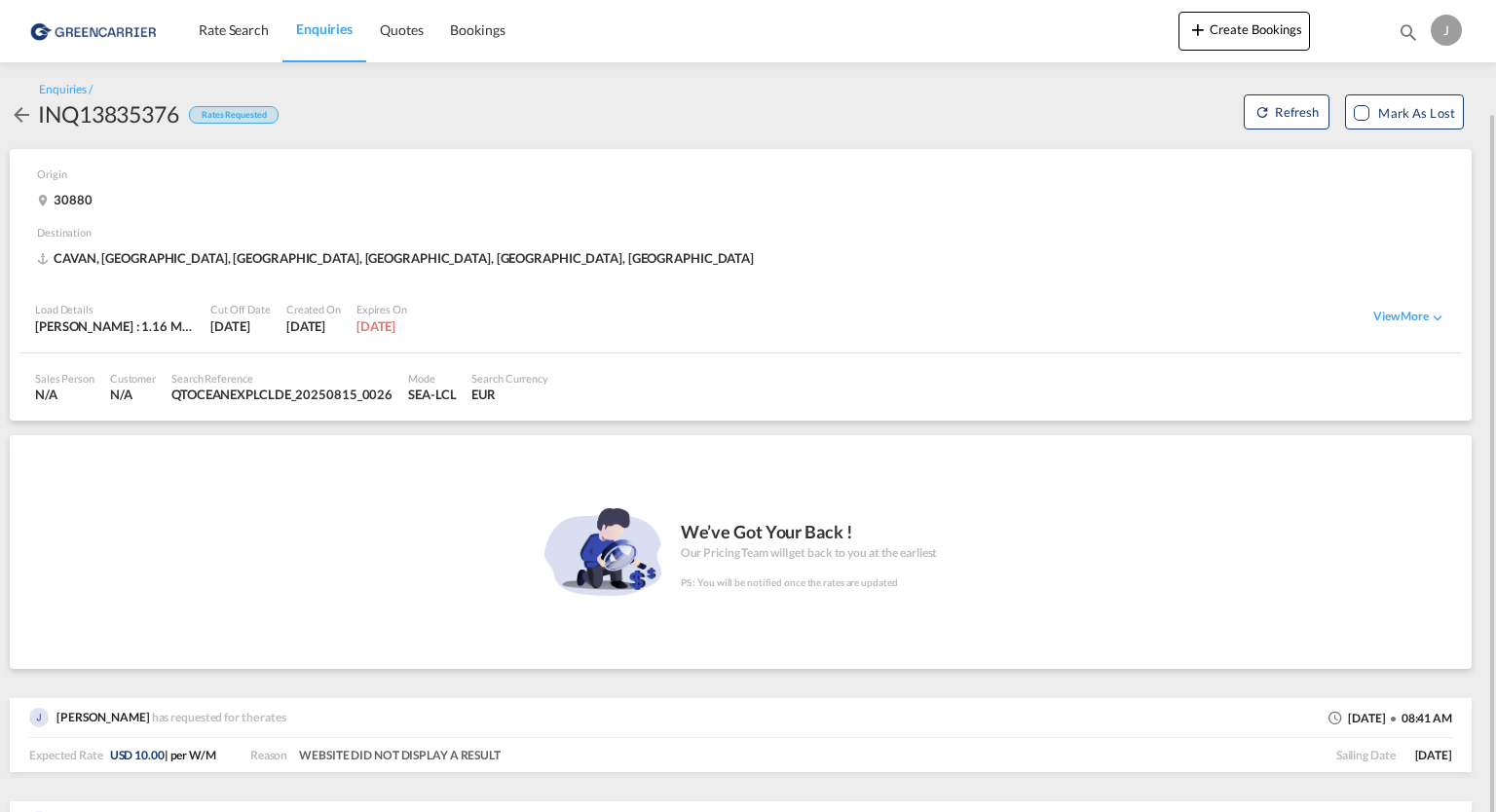
scroll to position [57, 0]
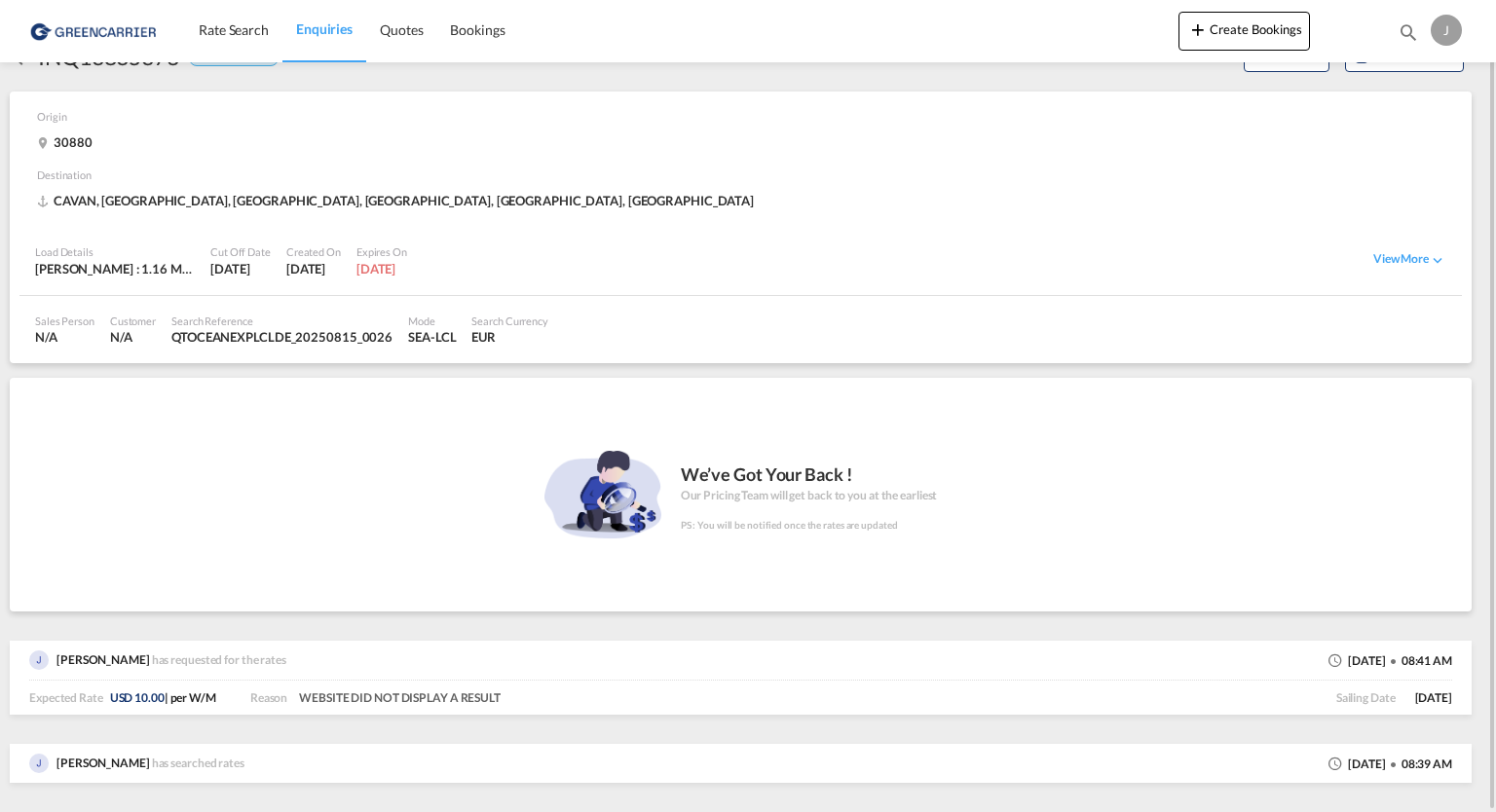
click at [1415, 762] on div "[DATE] 08:39 AM" at bounding box center [1390, 765] width 124 height 22
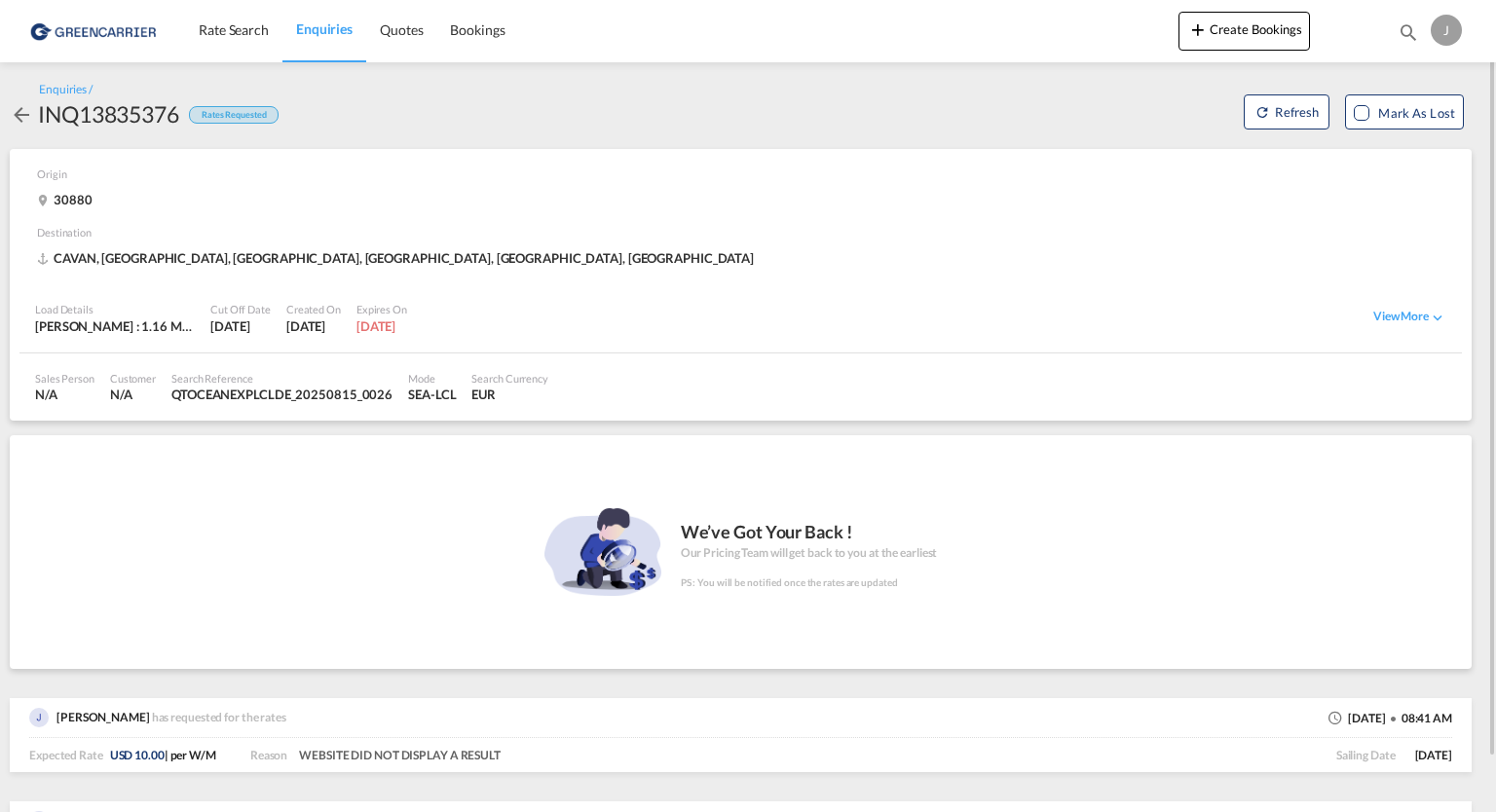
click at [123, 34] on img at bounding box center [95, 31] width 131 height 43
click at [77, 31] on img at bounding box center [95, 31] width 131 height 43
click at [114, 33] on img at bounding box center [95, 31] width 131 height 43
click at [241, 31] on span "Rate Search" at bounding box center [234, 30] width 70 height 17
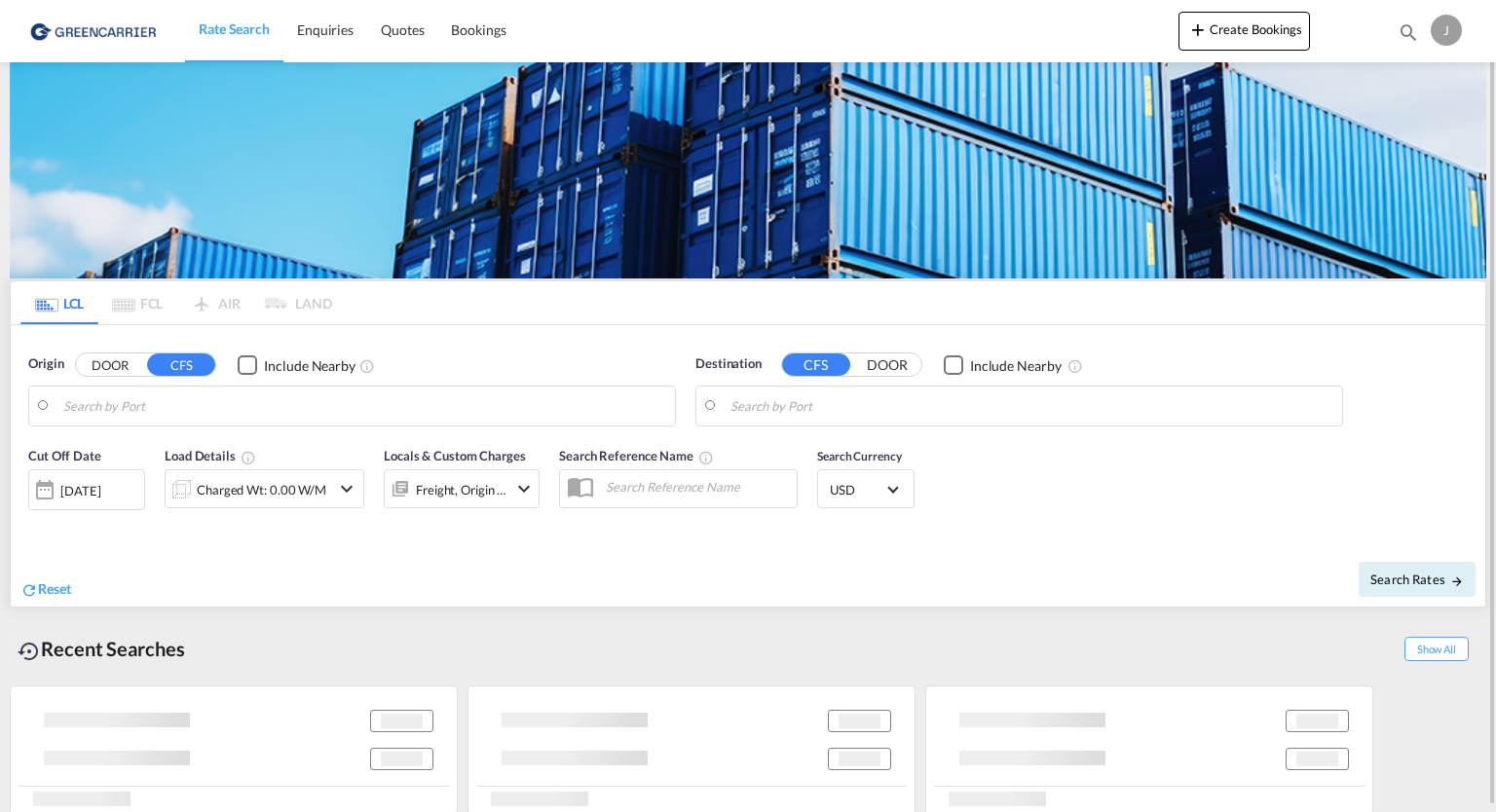
type input "[GEOGRAPHIC_DATA], NLRTM"
type input "[GEOGRAPHIC_DATA], [GEOGRAPHIC_DATA], CAVAN"
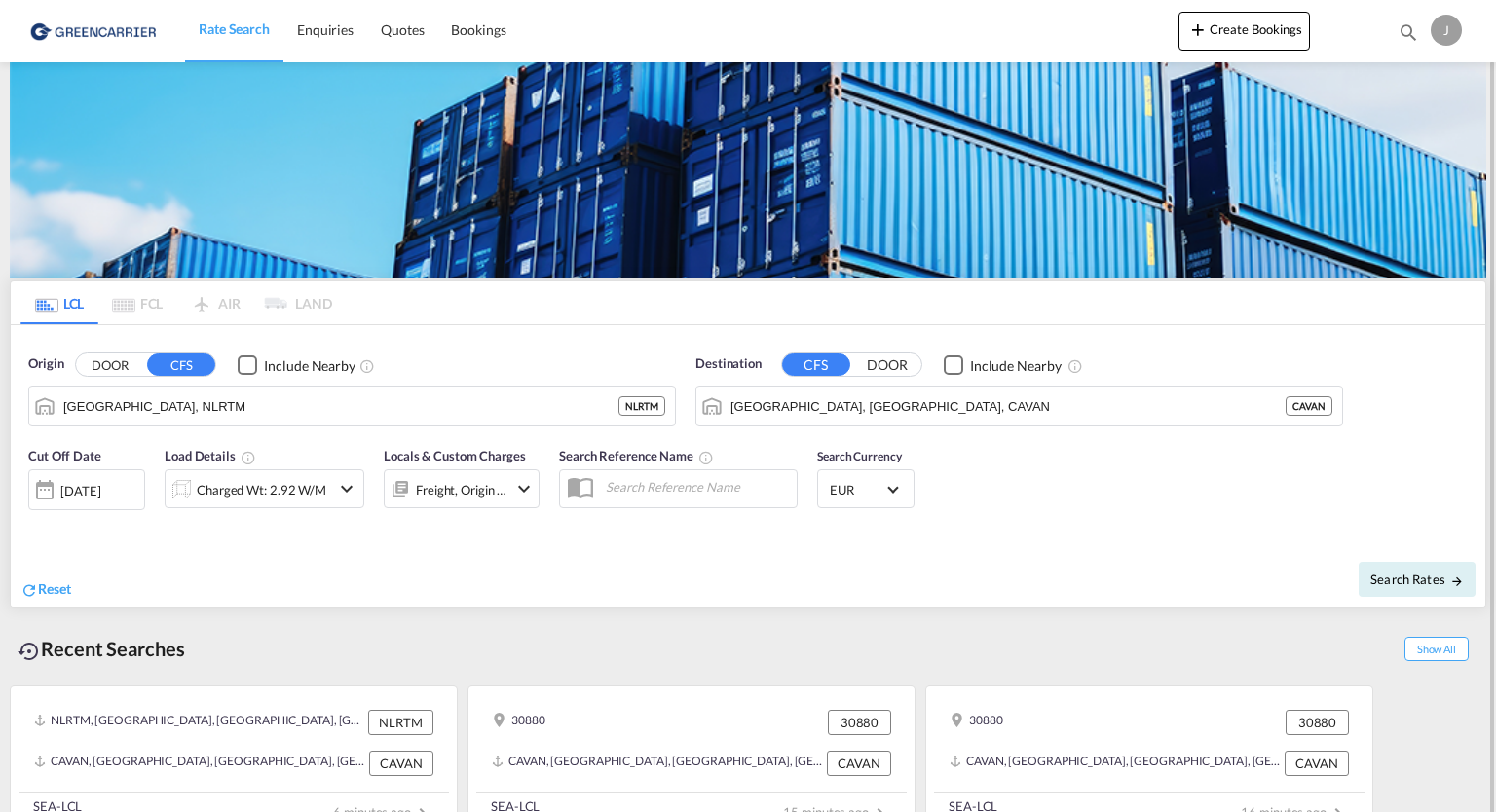
scroll to position [30, 0]
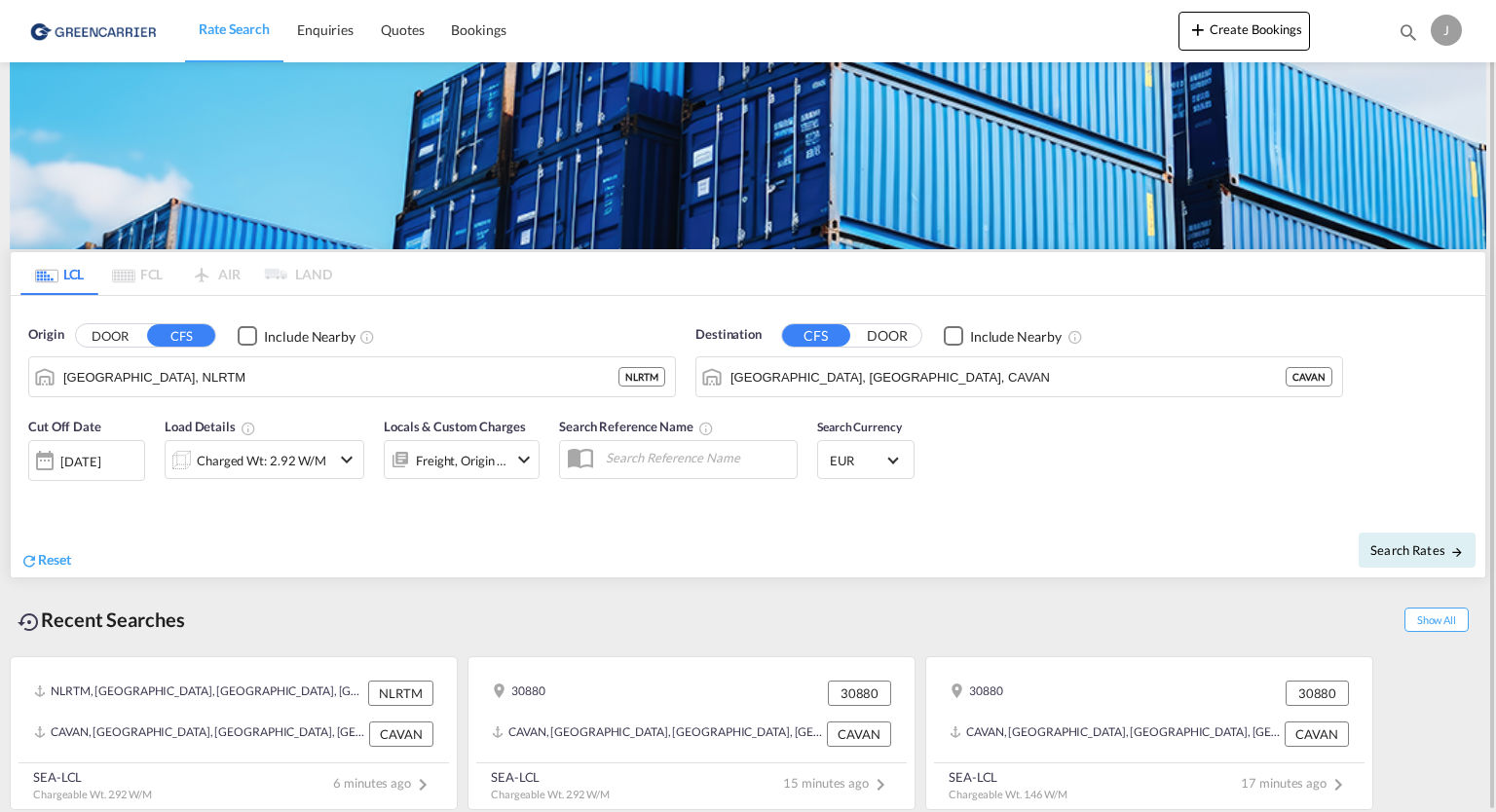
click at [1445, 15] on div "J" at bounding box center [1446, 31] width 32 height 32
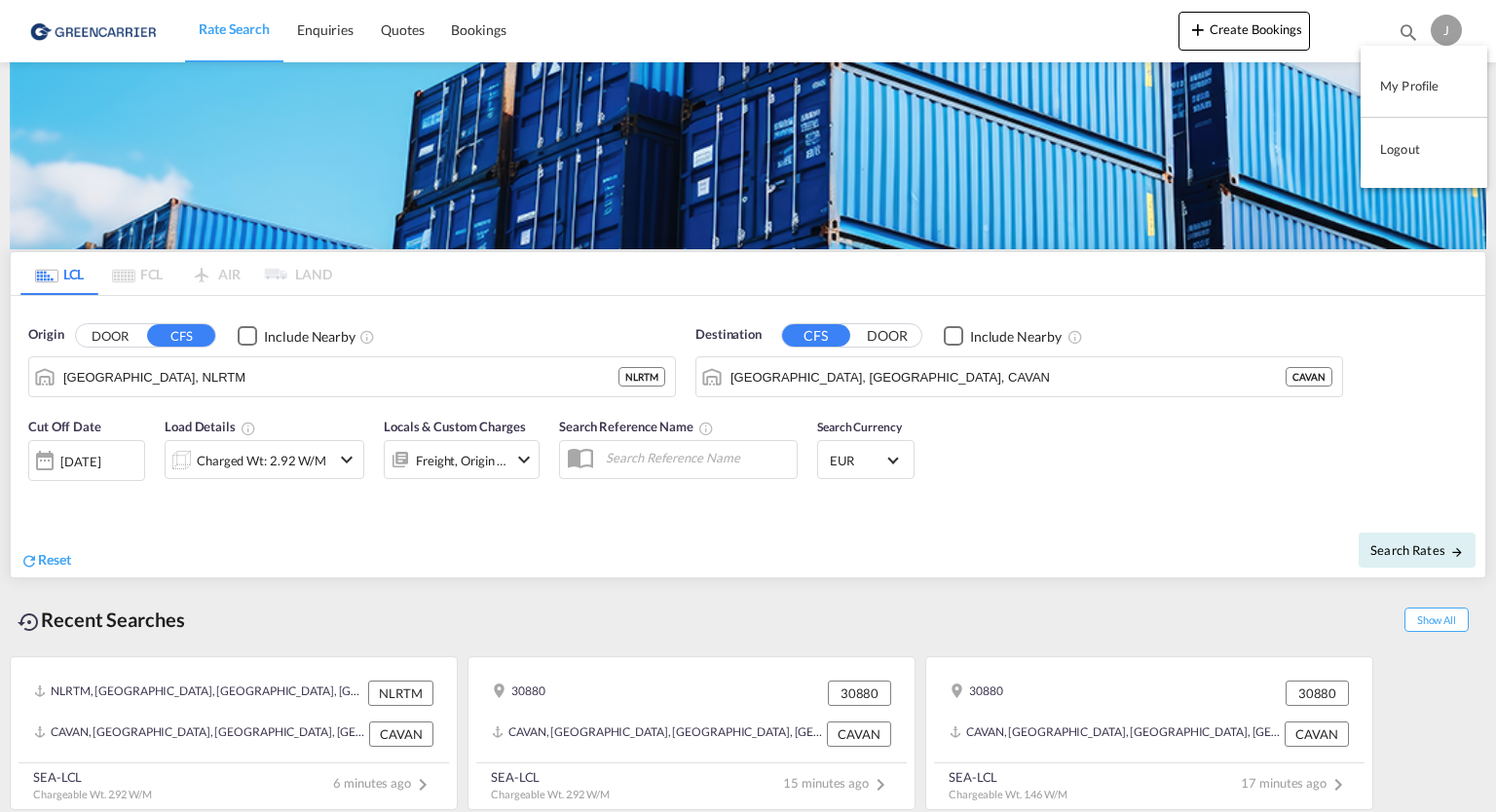
click at [1415, 30] on md-backdrop at bounding box center [748, 406] width 1496 height 812
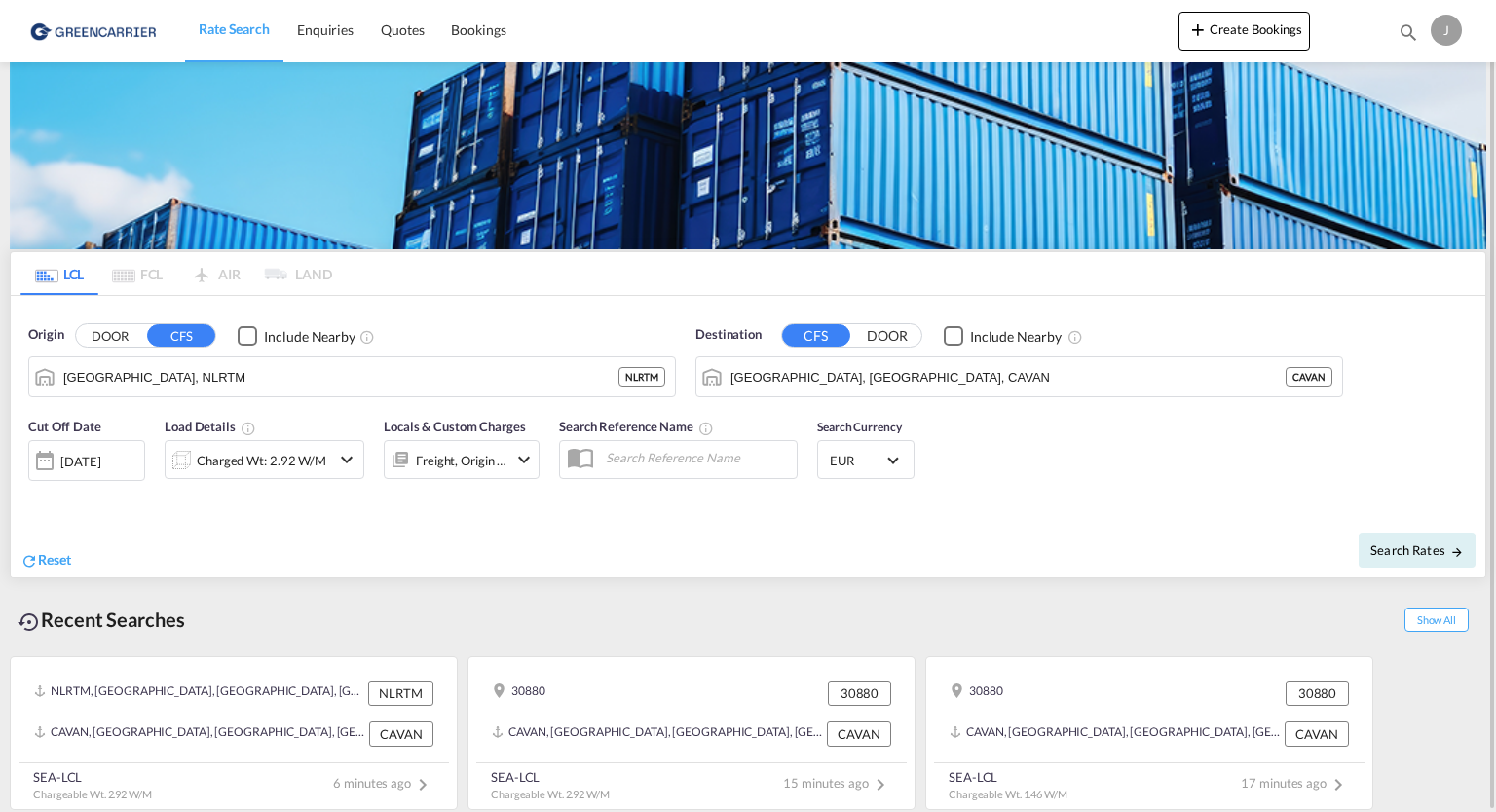
click at [1410, 30] on md-icon "icon-magnify" at bounding box center [1408, 33] width 22 height 22
click at [1133, 33] on select "Bookings Quotes Enquiries" at bounding box center [1098, 33] width 93 height 35
drag, startPoint x: 218, startPoint y: 278, endPoint x: 238, endPoint y: 276, distance: 20.1
click at [218, 278] on md-pagination-wrapper "LCL FCL AIR LAND" at bounding box center [176, 273] width 311 height 42
click at [327, 276] on md-pagination-wrapper "LCL FCL AIR LAND" at bounding box center [176, 273] width 311 height 42
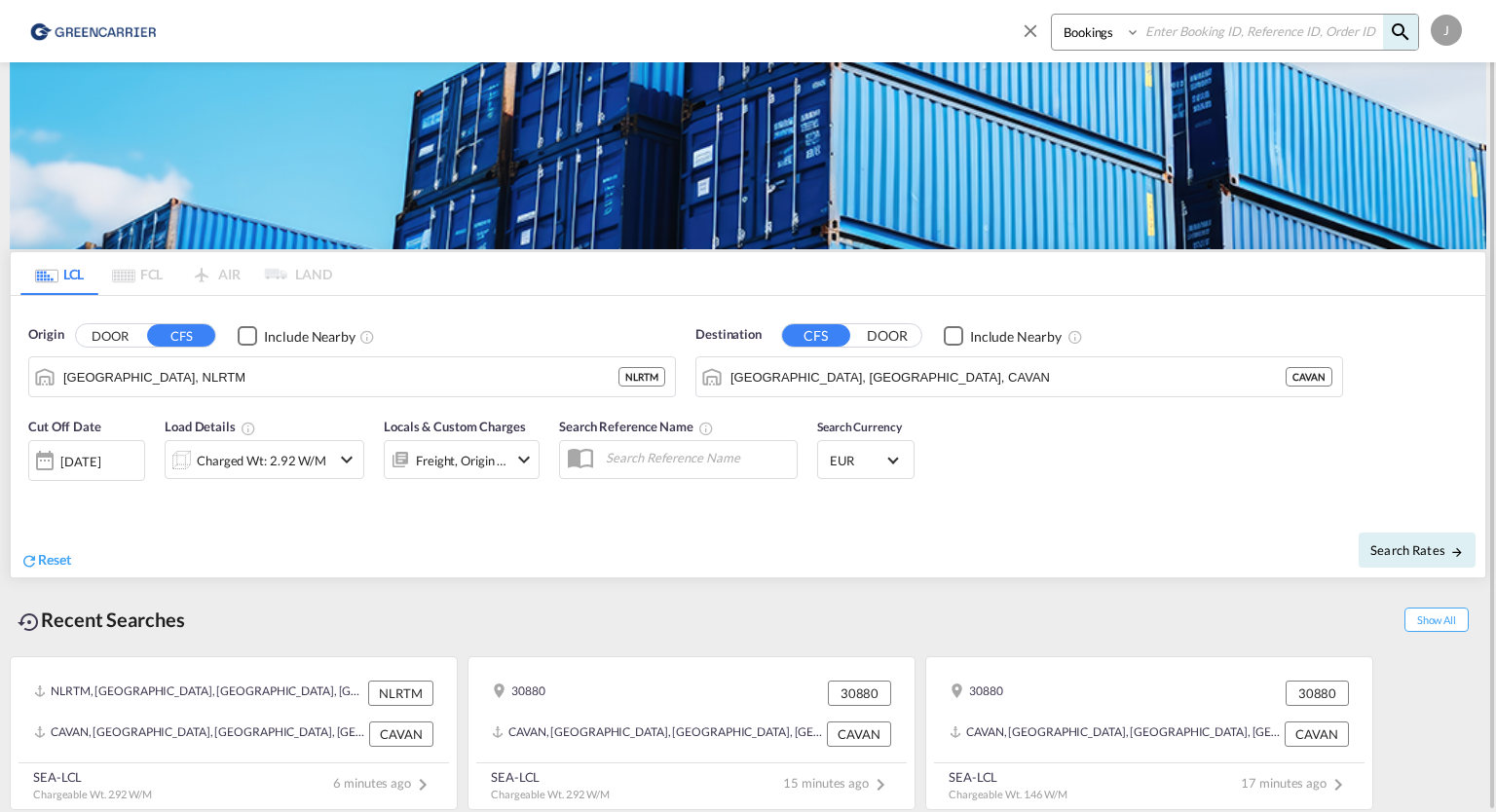
click at [300, 274] on md-pagination-wrapper "LCL FCL AIR LAND" at bounding box center [176, 273] width 311 height 42
